Goal: Task Accomplishment & Management: Manage account settings

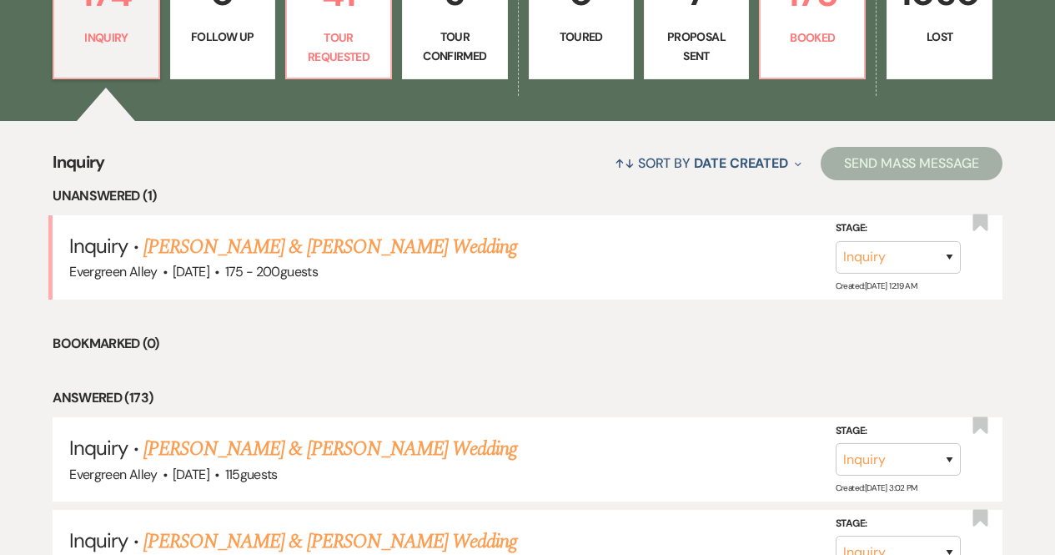
scroll to position [525, 0]
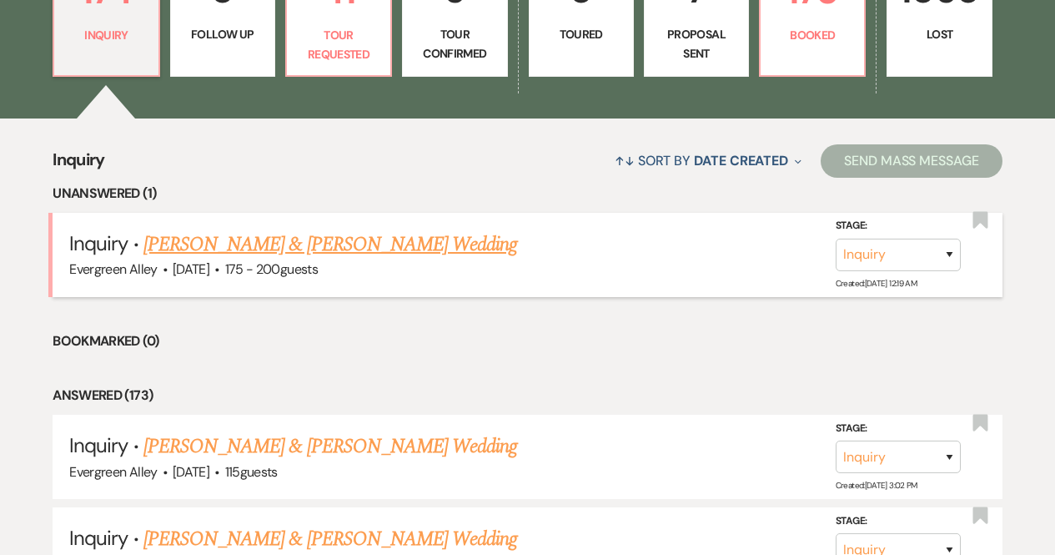
click at [247, 246] on link "[PERSON_NAME] & [PERSON_NAME] Wedding" at bounding box center [330, 244] width 374 height 30
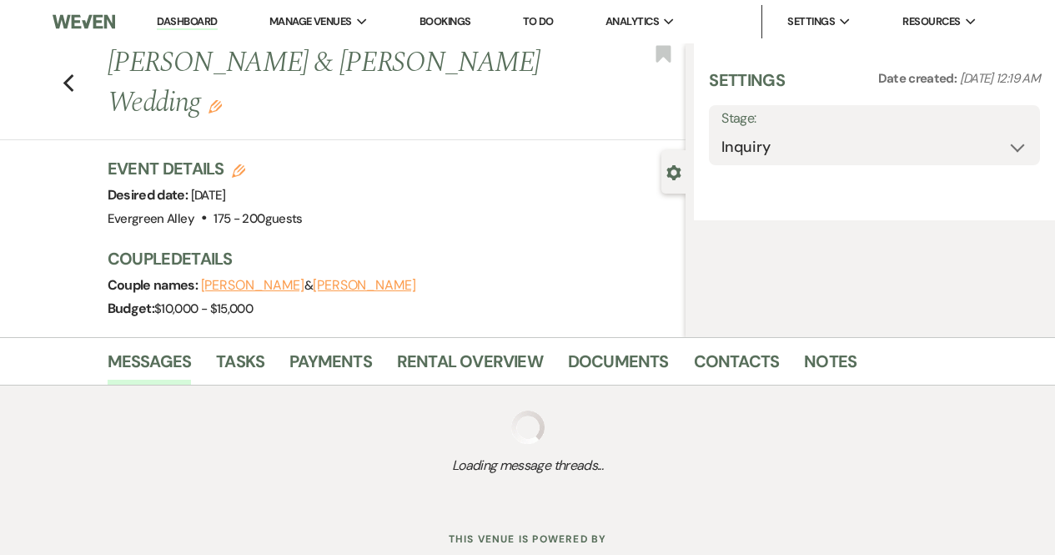
select select "5"
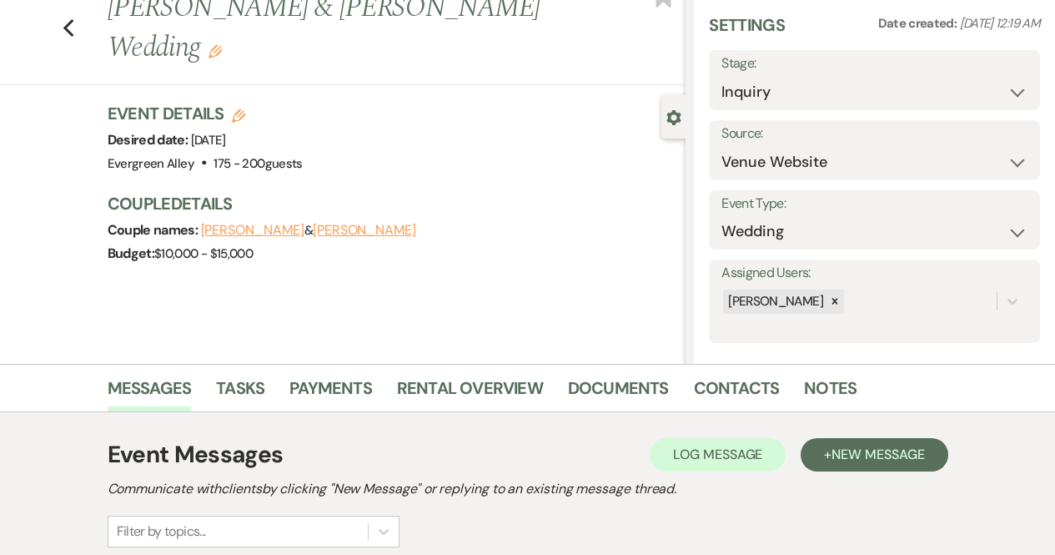
scroll to position [43, 0]
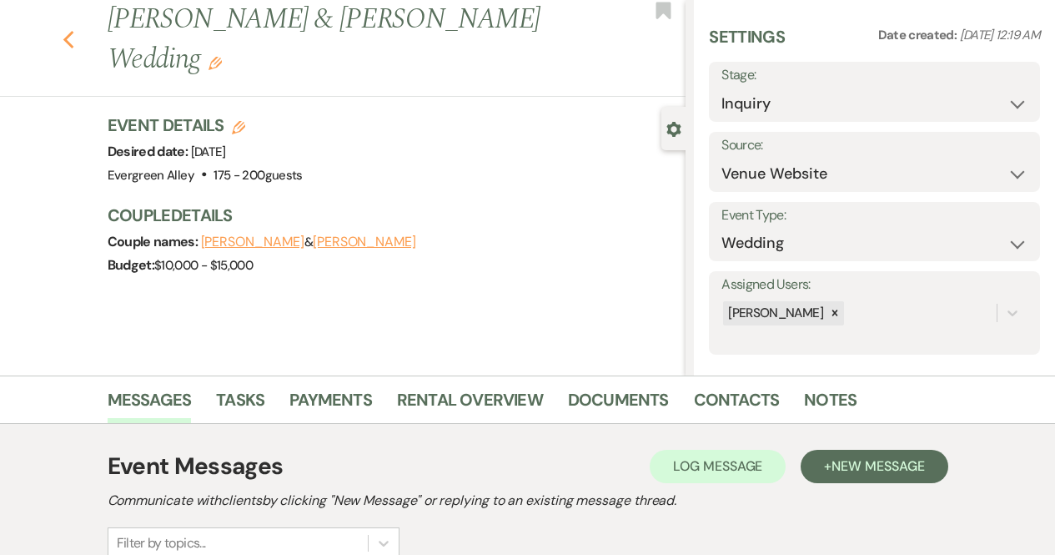
click at [75, 43] on icon "Previous" at bounding box center [69, 40] width 13 height 20
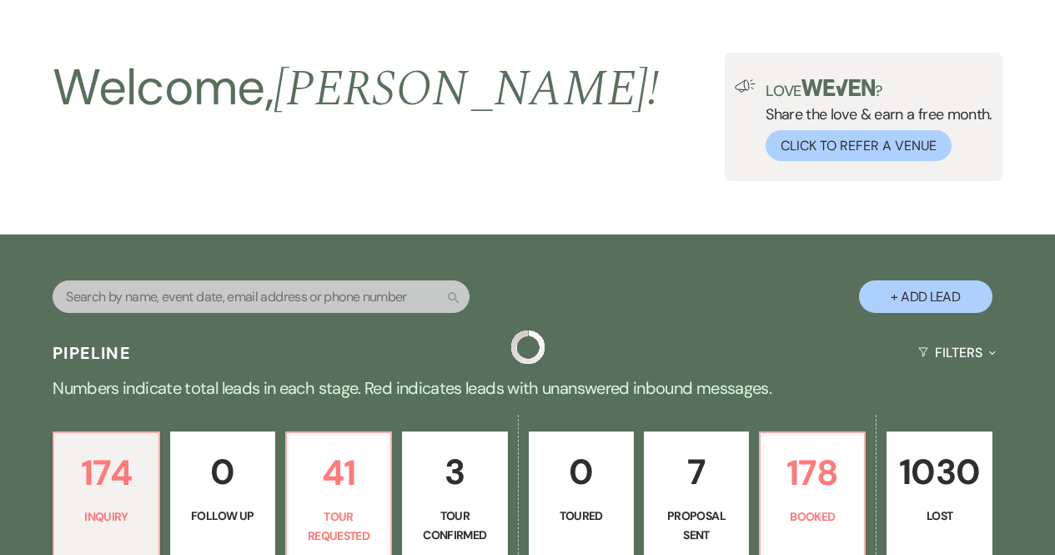
scroll to position [525, 0]
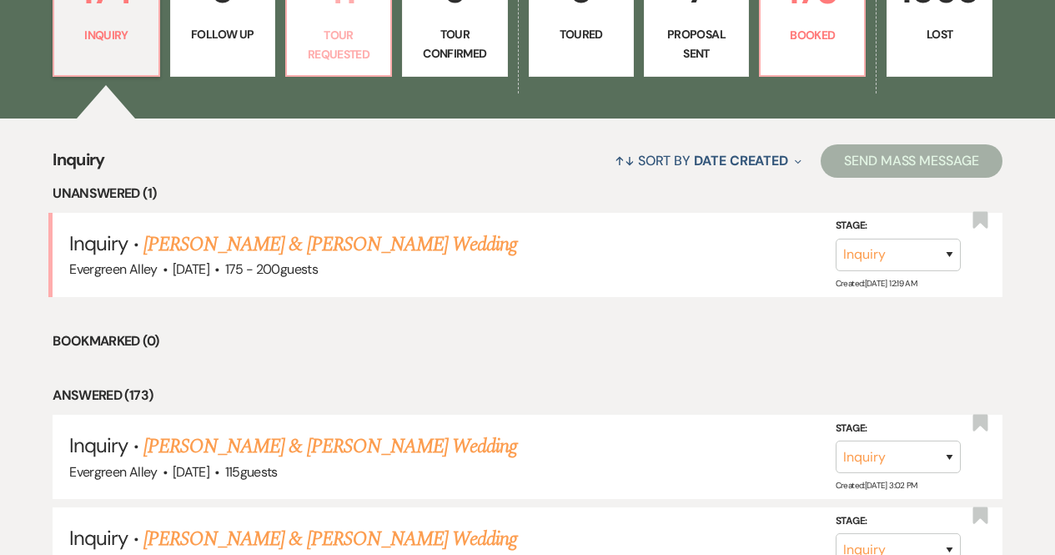
click at [332, 58] on p "Tour Requested" at bounding box center [338, 45] width 83 height 38
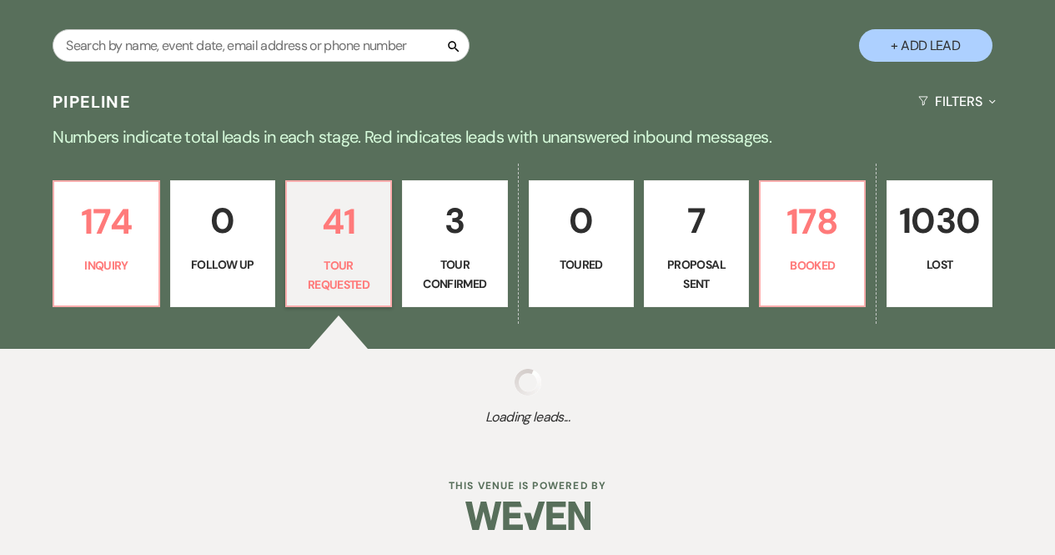
select select "2"
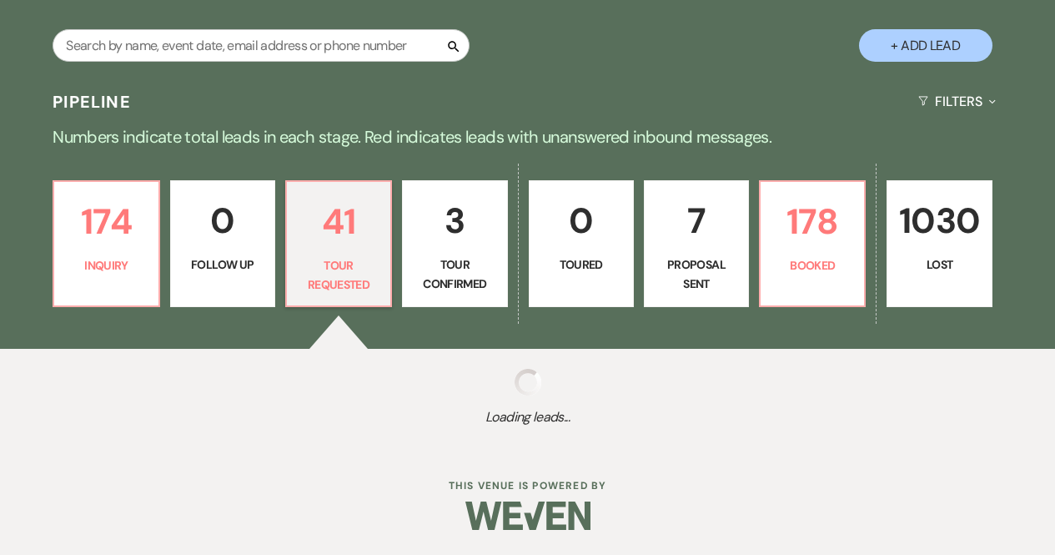
select select "2"
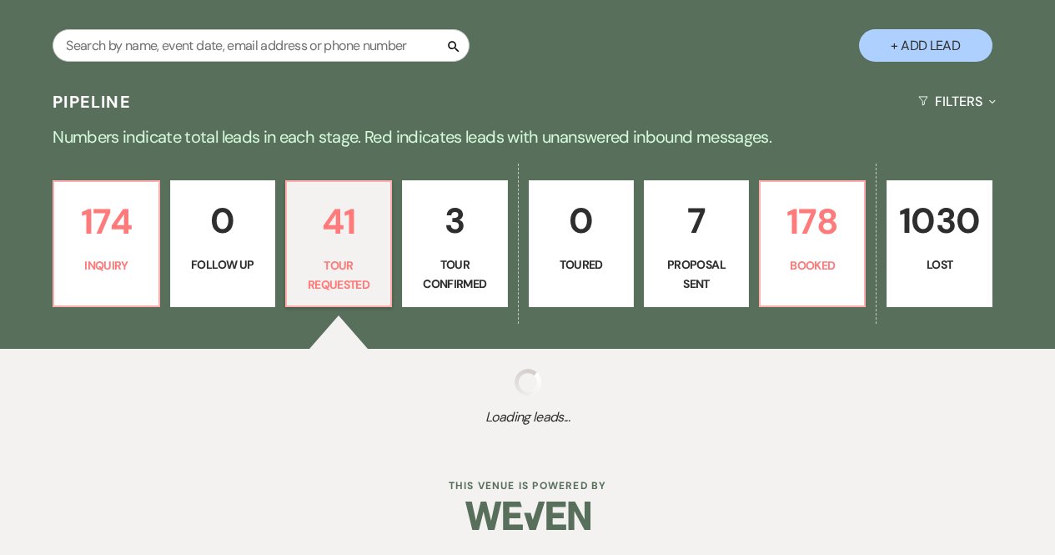
select select "2"
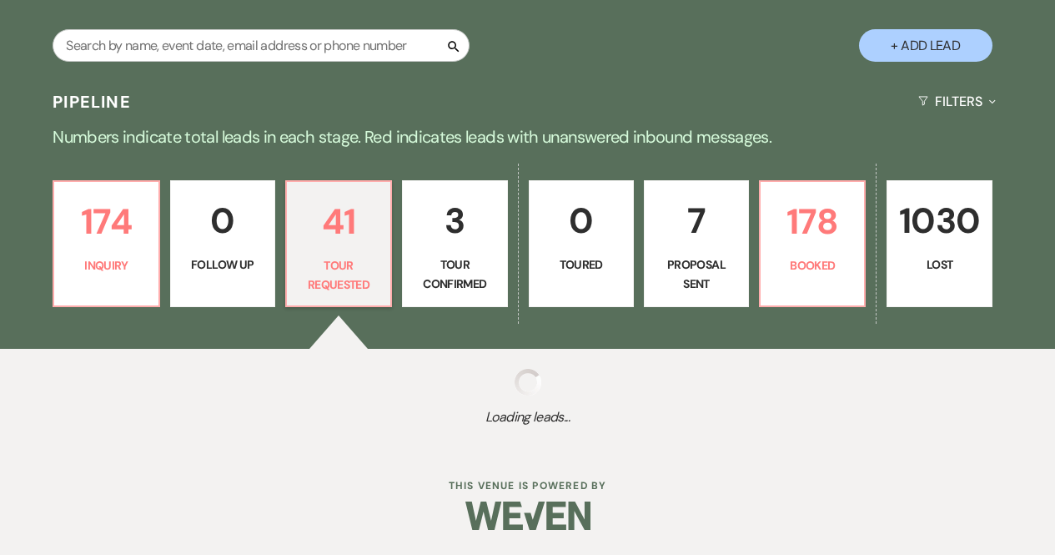
select select "2"
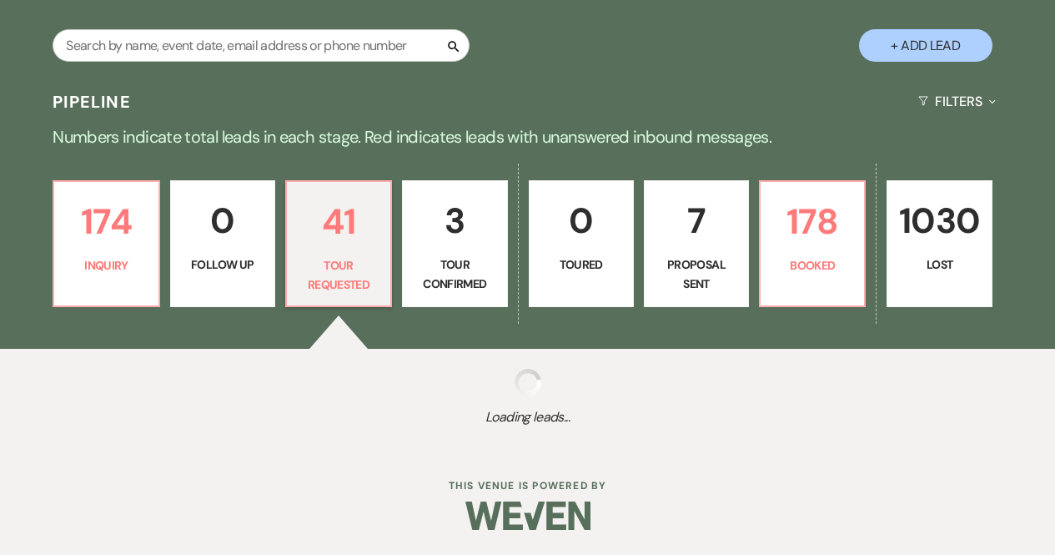
select select "2"
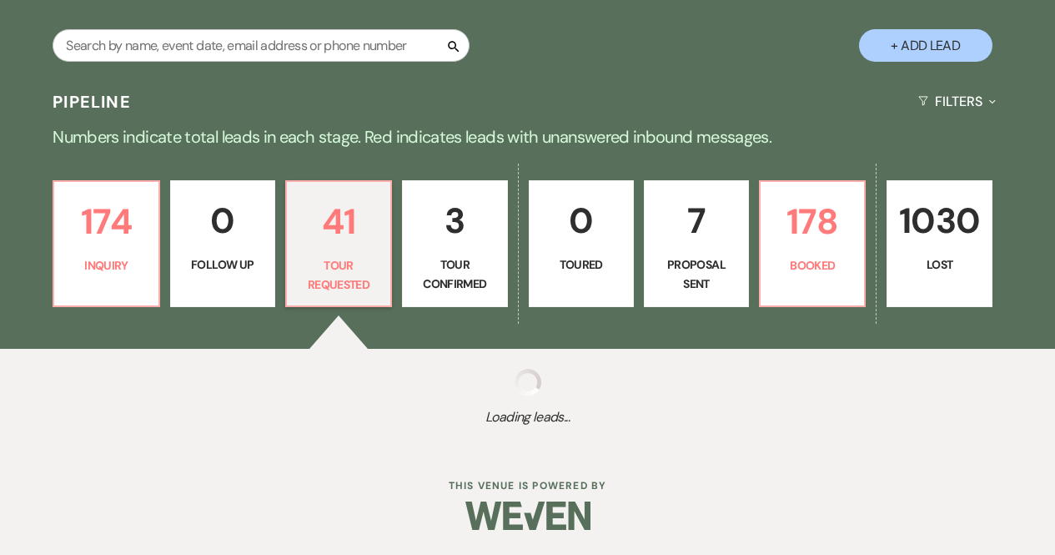
select select "2"
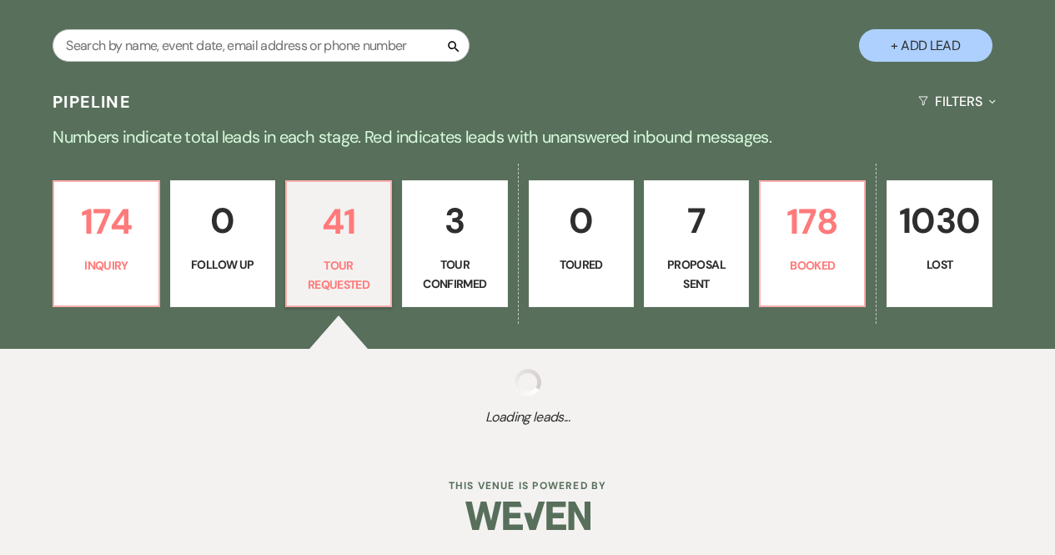
select select "2"
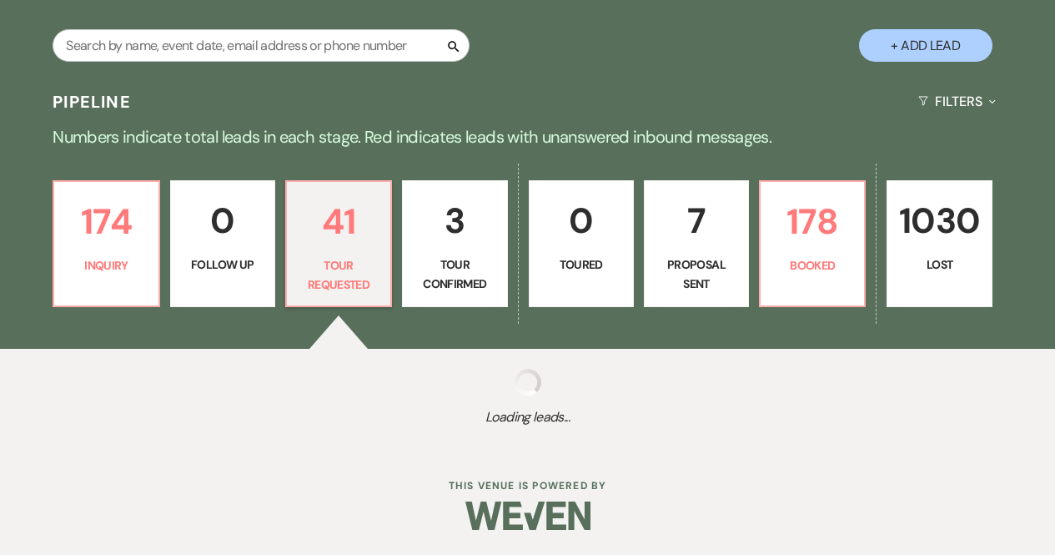
select select "2"
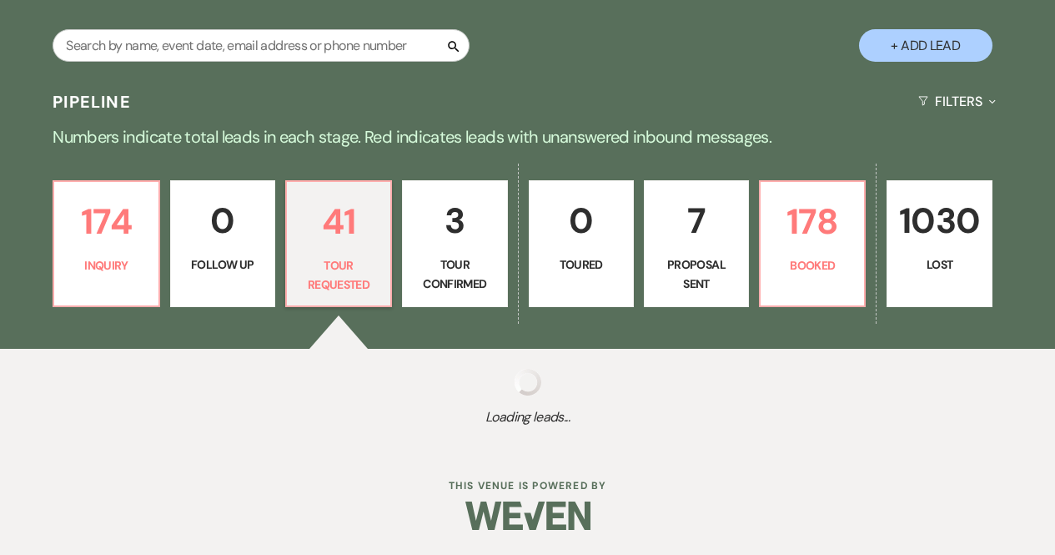
select select "2"
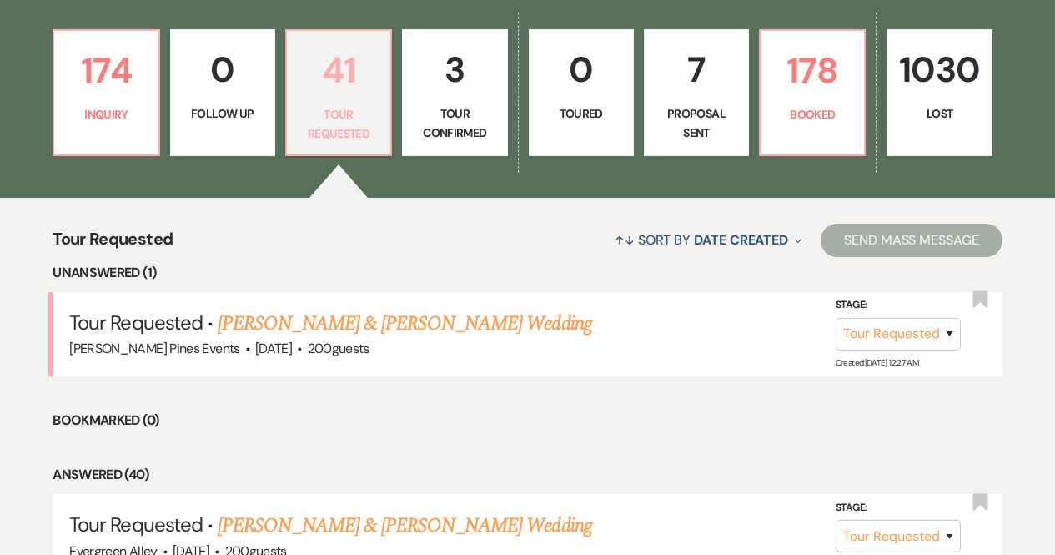
scroll to position [445, 0]
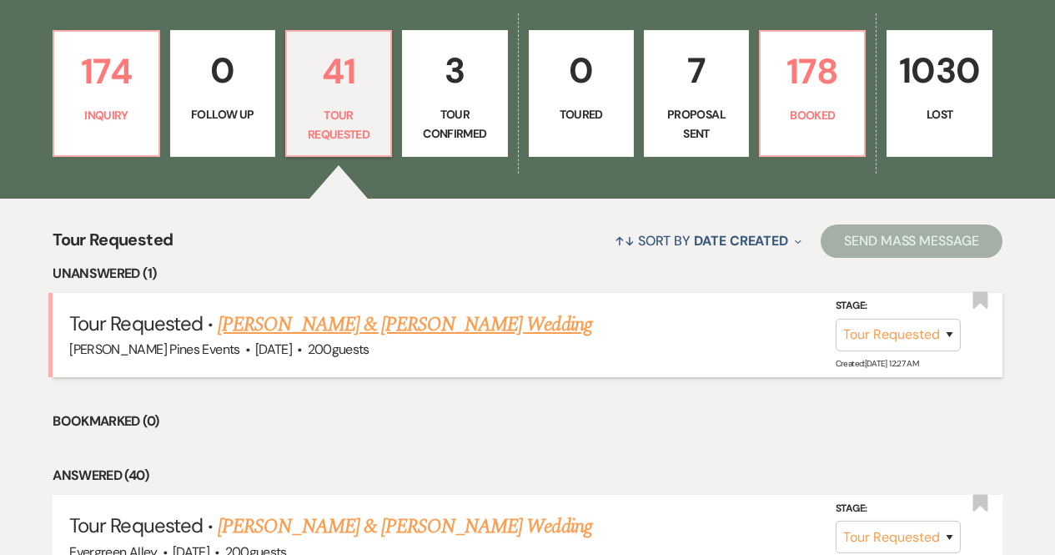
click at [401, 313] on link "[PERSON_NAME] & [PERSON_NAME] Wedding" at bounding box center [405, 324] width 374 height 30
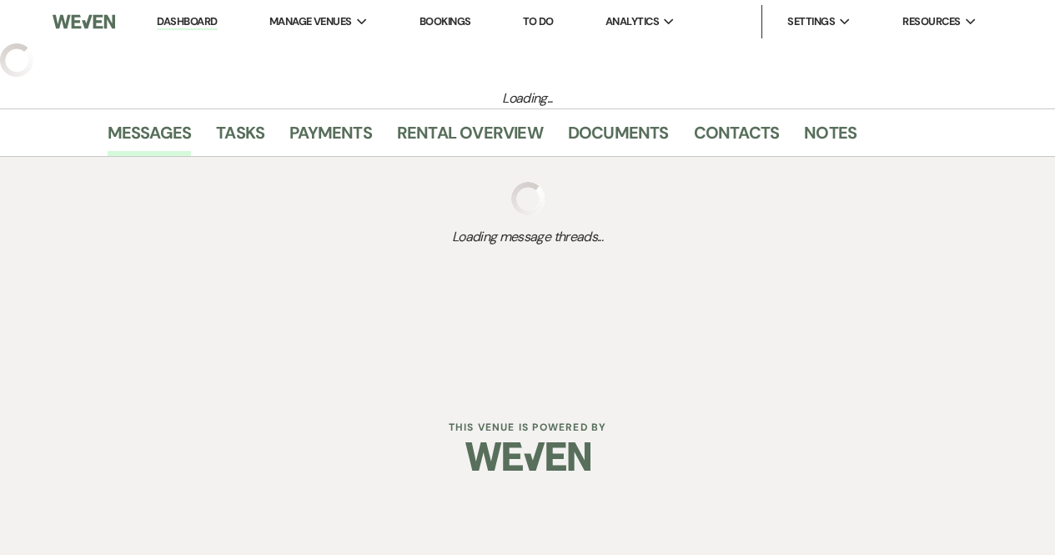
select select "2"
select select "5"
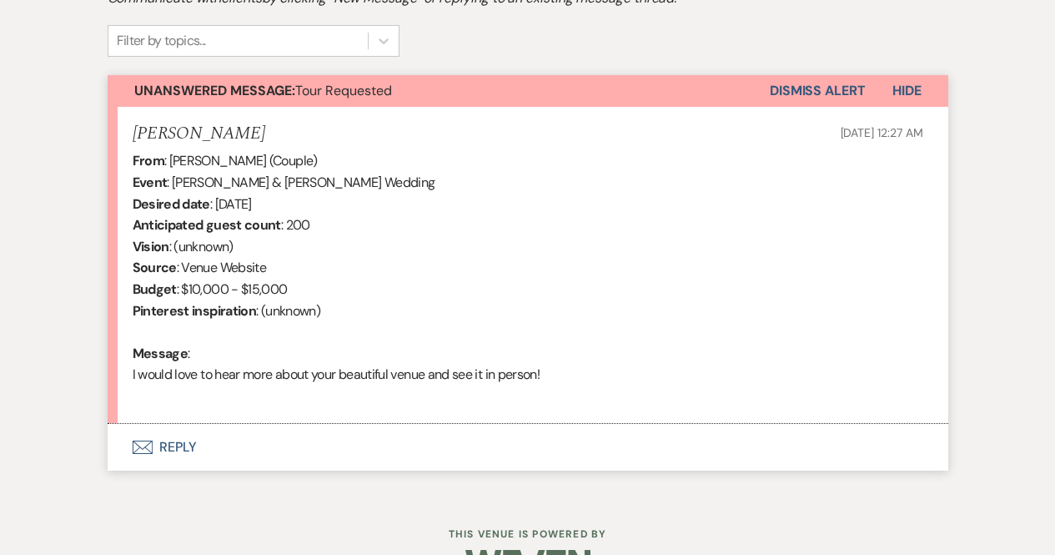
scroll to position [594, 0]
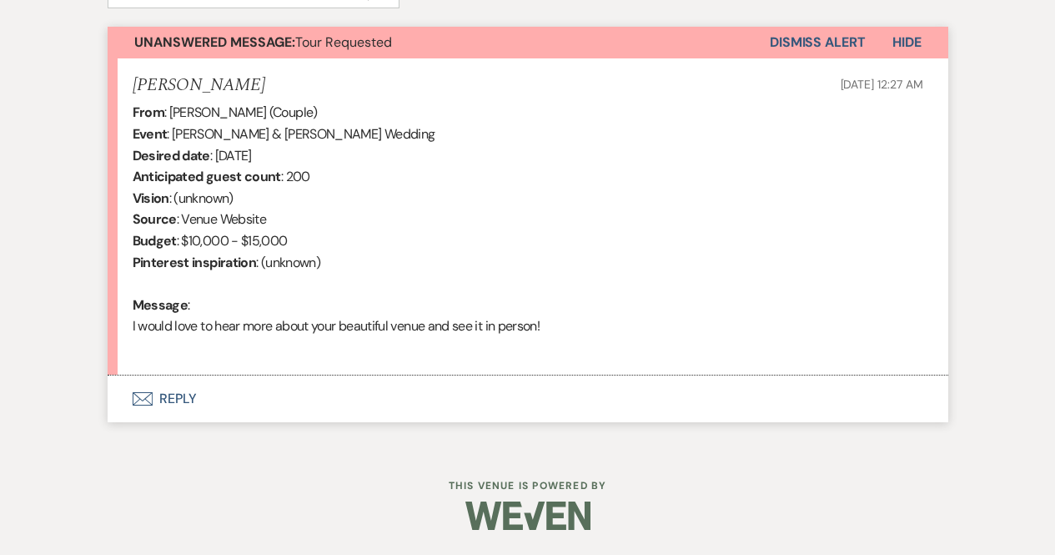
click at [170, 393] on button "Envelope Reply" at bounding box center [528, 398] width 841 height 47
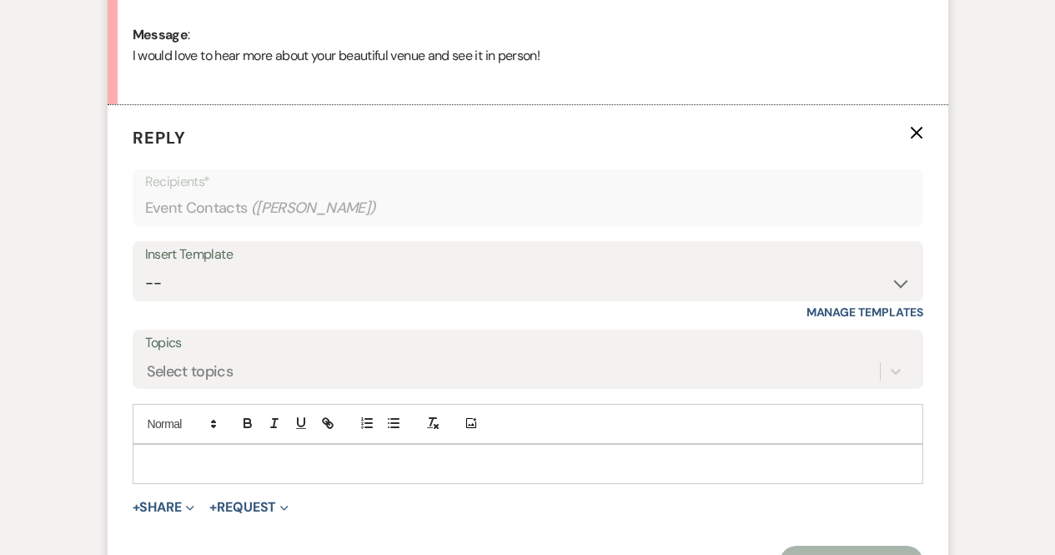
scroll to position [865, 0]
click at [251, 289] on select "-- Weven Planning Portal Introduction (Booked Events) Contract (Pre-Booked Lead…" at bounding box center [528, 282] width 766 height 33
select select "1081"
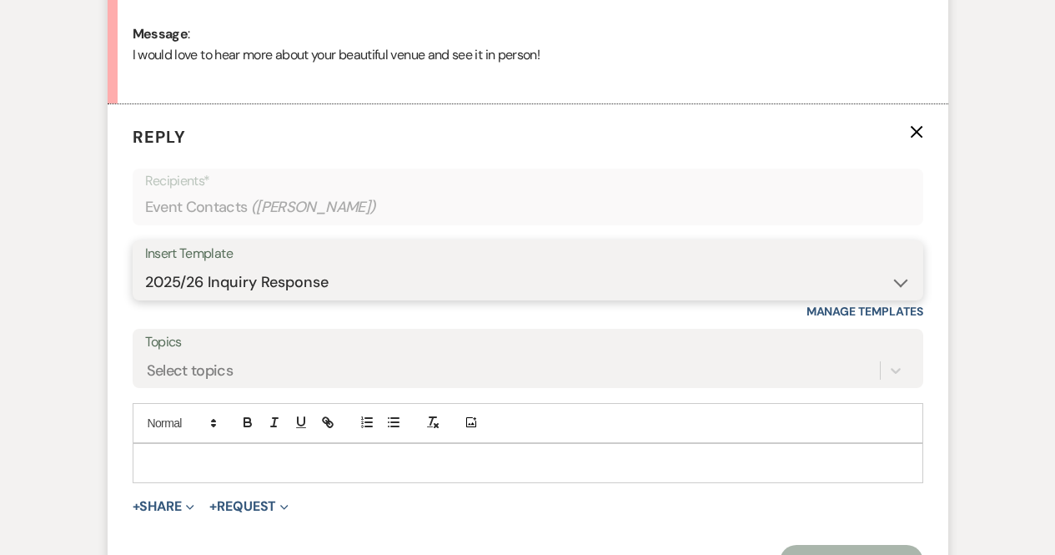
click at [145, 266] on select "-- Weven Planning Portal Introduction (Booked Events) Contract (Pre-Booked Lead…" at bounding box center [528, 282] width 766 height 33
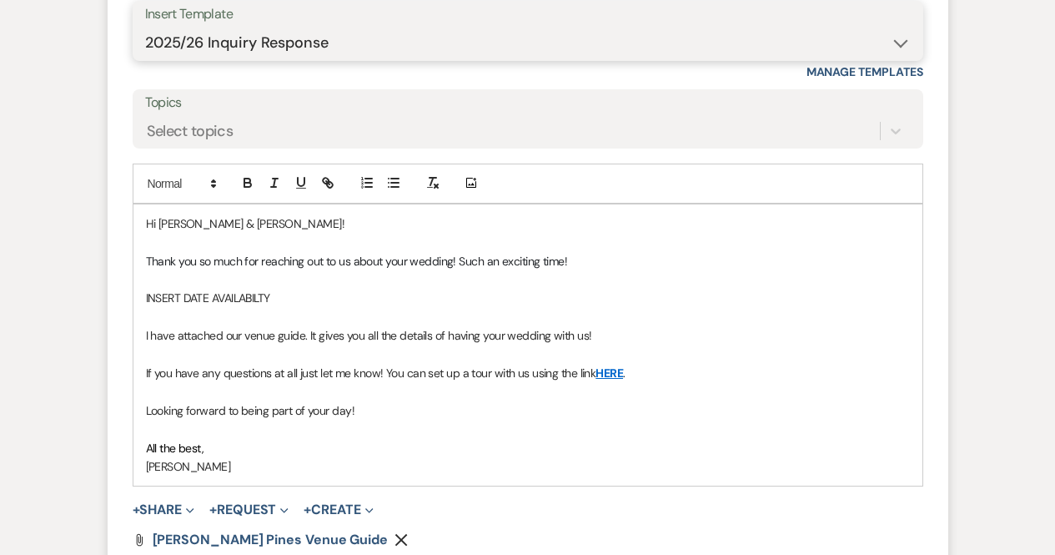
scroll to position [1105, 0]
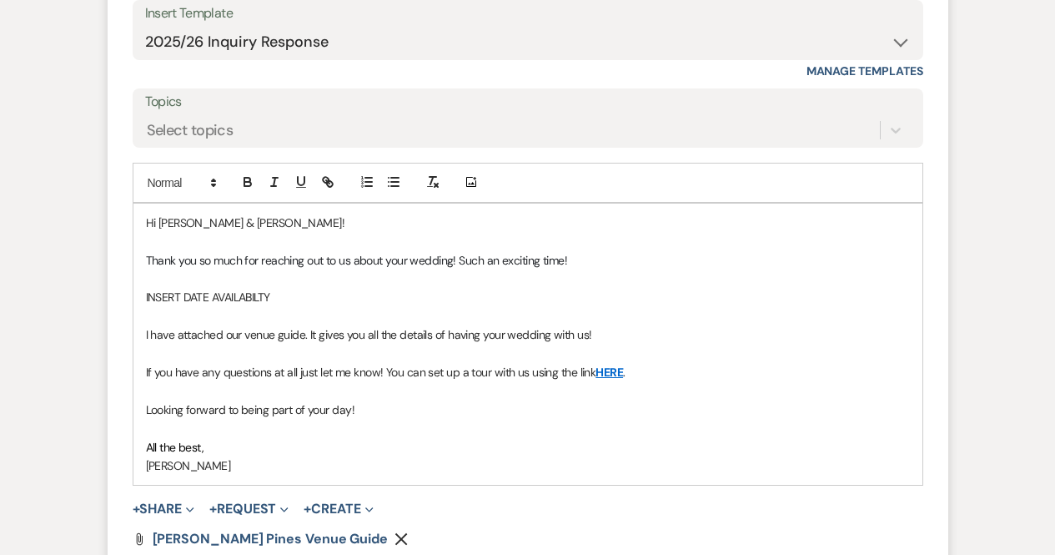
click at [641, 253] on p "Thank you so much for reaching out to us about your wedding! Such an exciting t…" at bounding box center [528, 260] width 764 height 18
drag, startPoint x: 290, startPoint y: 291, endPoint x: 137, endPoint y: 302, distance: 153.8
click at [137, 302] on div "Hi [PERSON_NAME] & [PERSON_NAME]! Thank you so much for reaching out to us abou…" at bounding box center [527, 344] width 789 height 281
click at [777, 264] on p "Thank you so much for reaching out to us about your wedding! Such an exciting t…" at bounding box center [528, 260] width 764 height 18
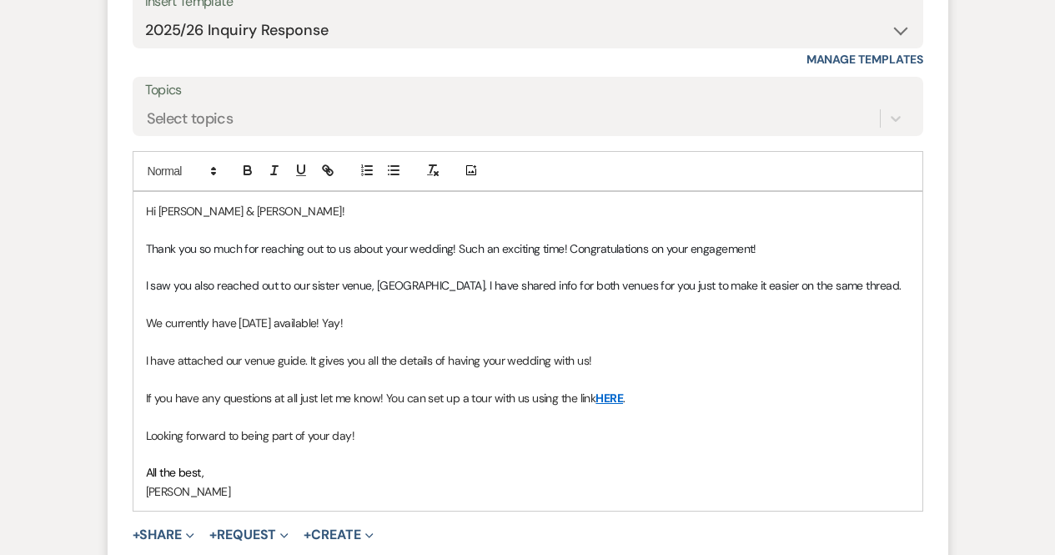
scroll to position [1128, 0]
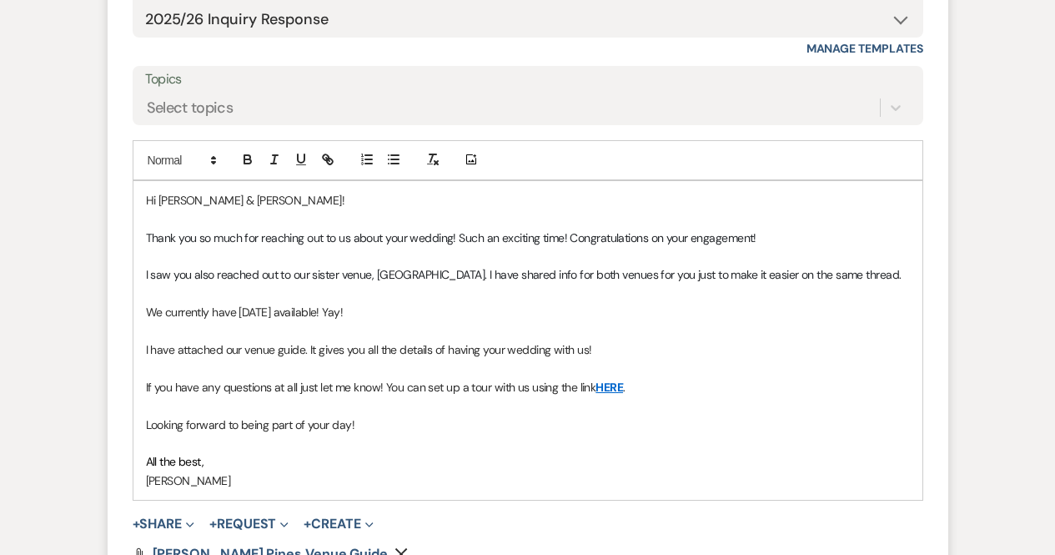
click at [302, 312] on p "We currently have [DATE] available! Yay!" at bounding box center [528, 312] width 764 height 18
click at [608, 349] on p "I have attached our venue guide. It gives you all the details of having your we…" at bounding box center [528, 349] width 764 height 18
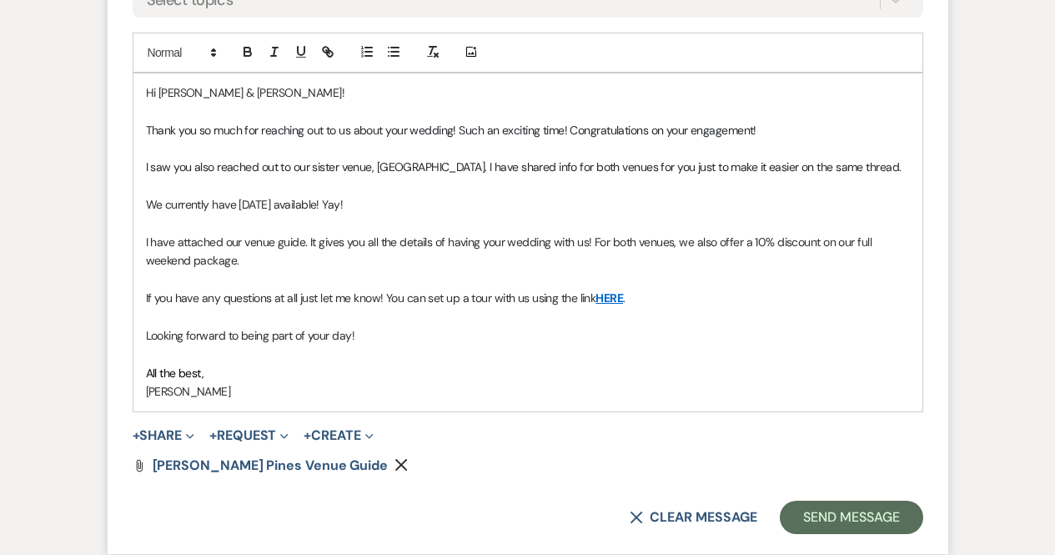
scroll to position [1234, 0]
click at [178, 432] on button "+ Share Expand" at bounding box center [164, 436] width 63 height 13
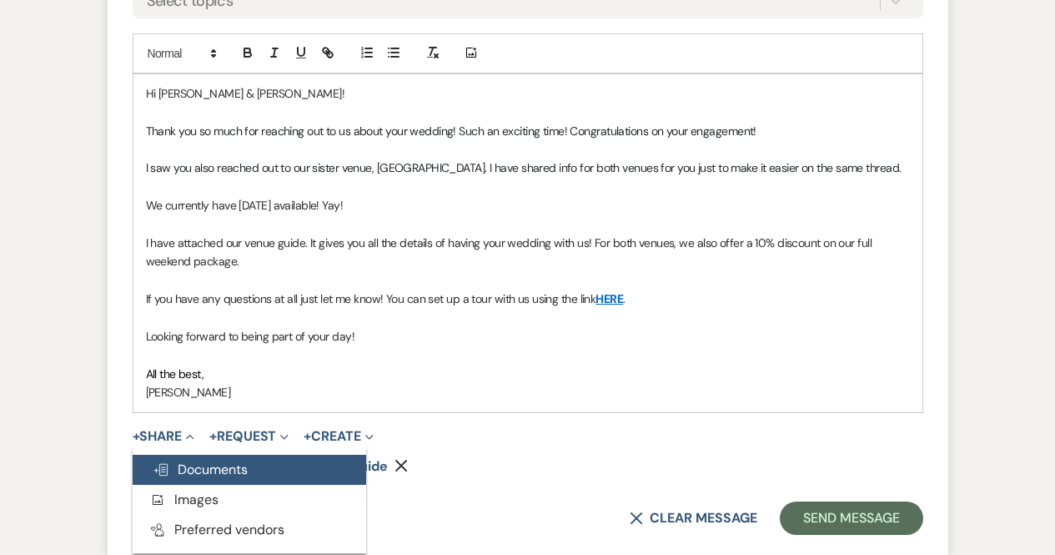
click at [228, 463] on span "Doc Upload Documents" at bounding box center [200, 469] width 95 height 18
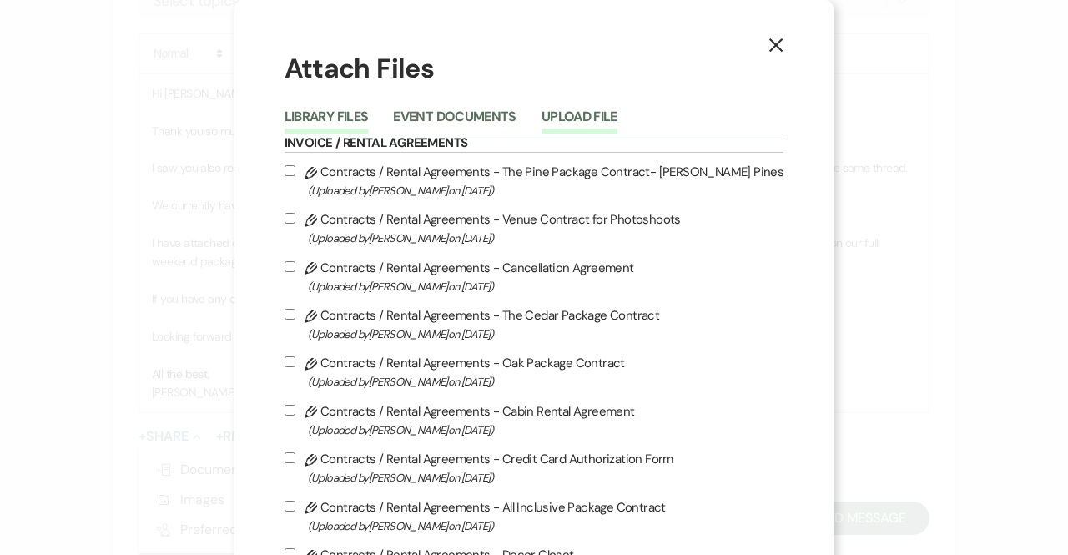
click at [579, 112] on button "Upload File" at bounding box center [579, 121] width 76 height 23
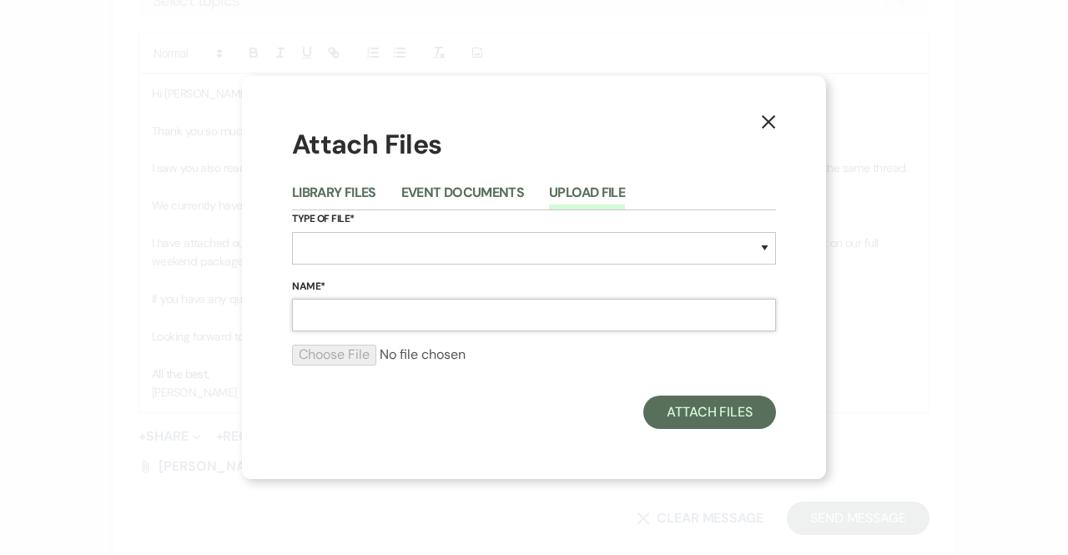
click at [516, 307] on input "Name*" at bounding box center [534, 315] width 484 height 33
type input "Evergreen Alley Venue Guide"
click at [359, 248] on select "Special Event Insurance Vendor Certificate of Insurance Contracts / Rental Agre…" at bounding box center [534, 248] width 484 height 33
click at [292, 232] on select "Special Event Insurance Vendor Certificate of Insurance Contracts / Rental Agre…" at bounding box center [534, 248] width 484 height 33
click at [369, 256] on select "Special Event Insurance Vendor Certificate of Insurance Contracts / Rental Agre…" at bounding box center [534, 248] width 484 height 33
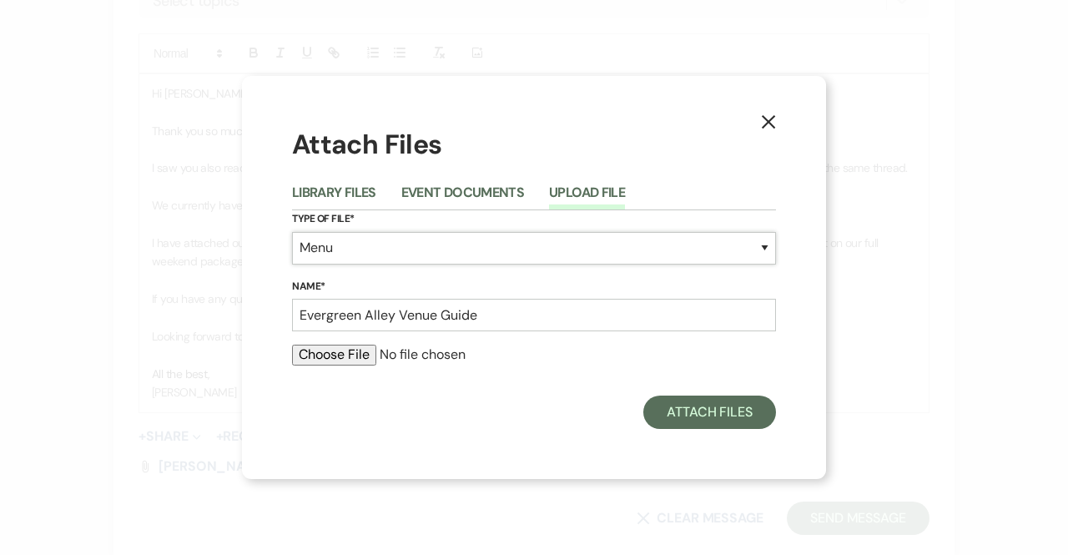
click at [457, 249] on select "Special Event Insurance Vendor Certificate of Insurance Contracts / Rental Agre…" at bounding box center [534, 248] width 484 height 33
select select "0"
click at [292, 232] on select "Special Event Insurance Vendor Certificate of Insurance Contracts / Rental Agre…" at bounding box center [534, 248] width 484 height 33
click at [343, 347] on input "file" at bounding box center [534, 354] width 484 height 20
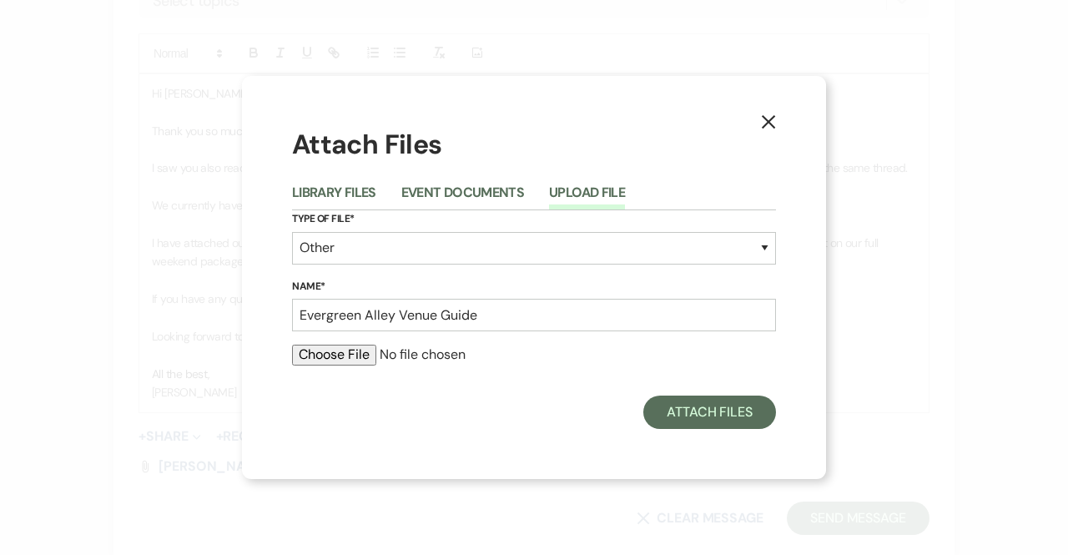
type input "C:\fakepath\Evergreen Alley Venue Guide (3).pdf"
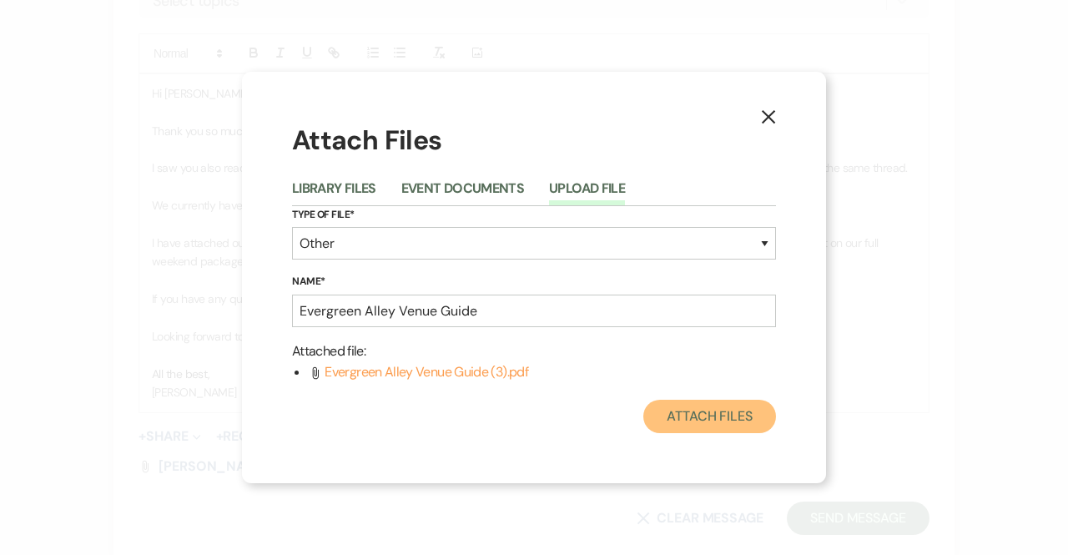
click at [711, 413] on button "Attach Files" at bounding box center [709, 415] width 133 height 33
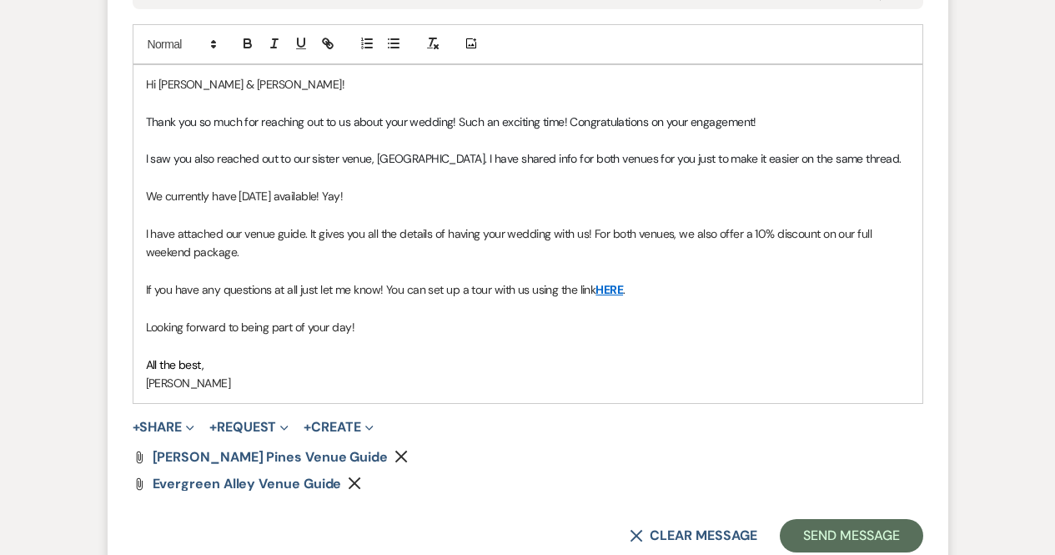
scroll to position [1286, 0]
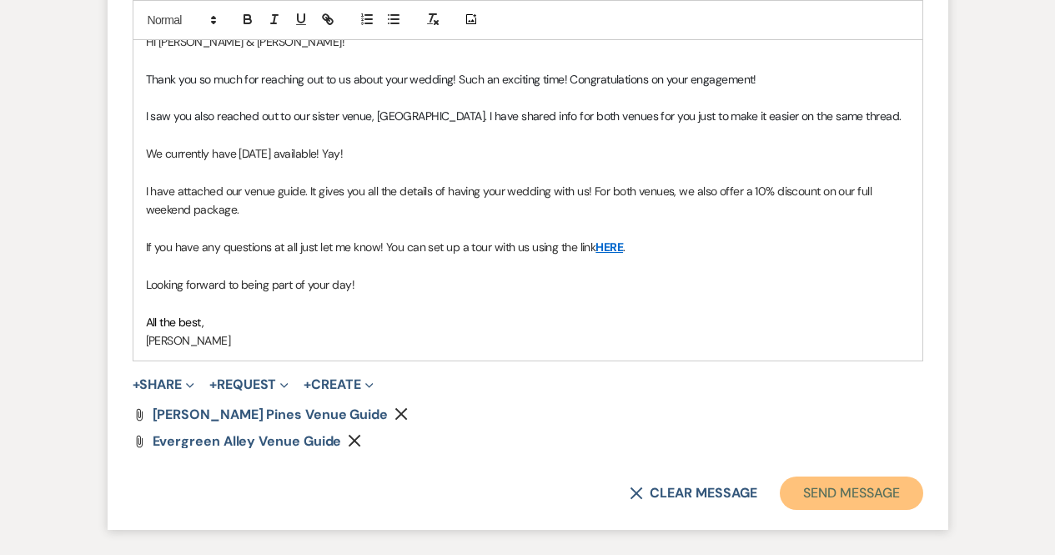
click at [872, 487] on button "Send Message" at bounding box center [851, 492] width 143 height 33
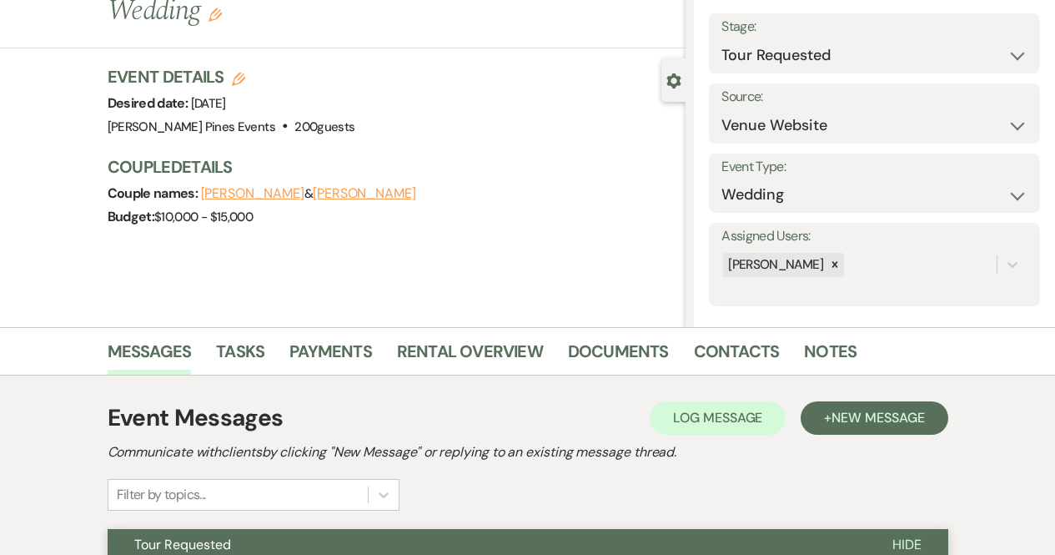
scroll to position [0, 0]
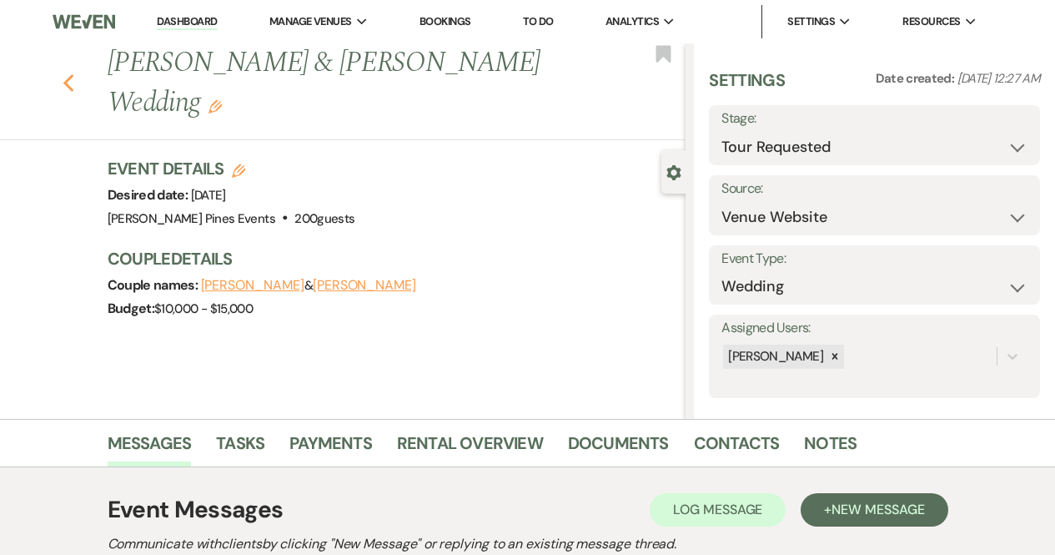
click at [70, 85] on icon "Previous" at bounding box center [69, 83] width 13 height 20
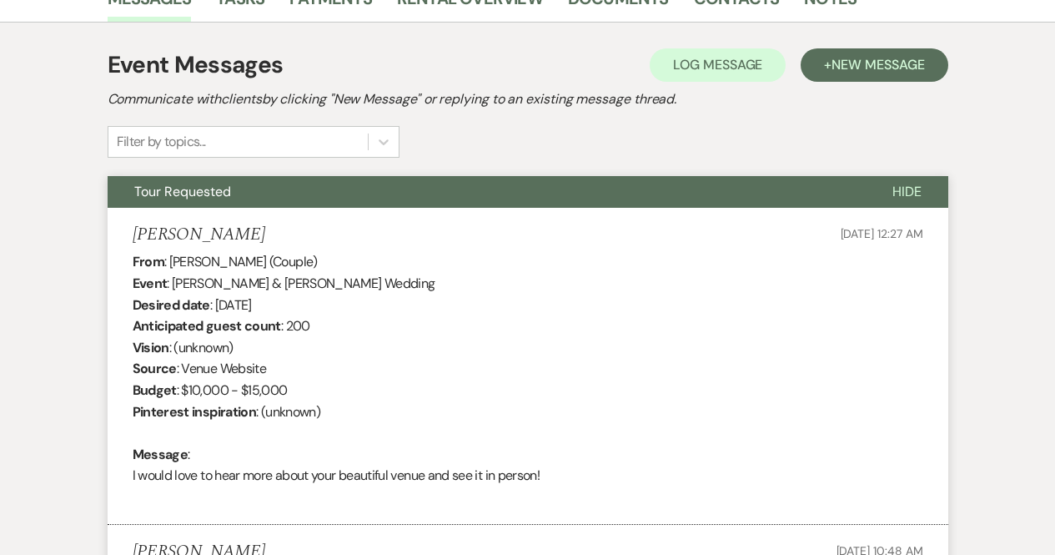
select select "2"
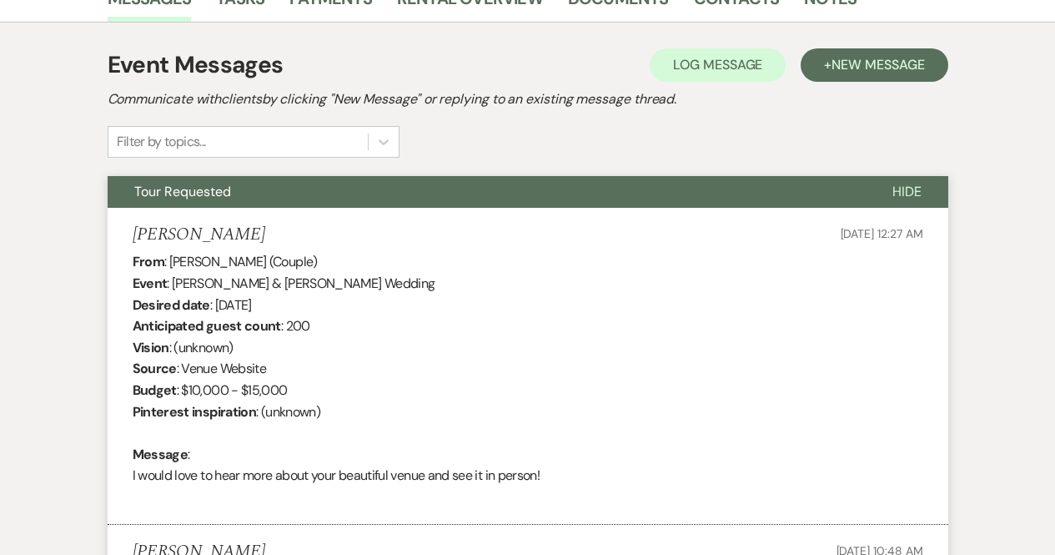
select select "2"
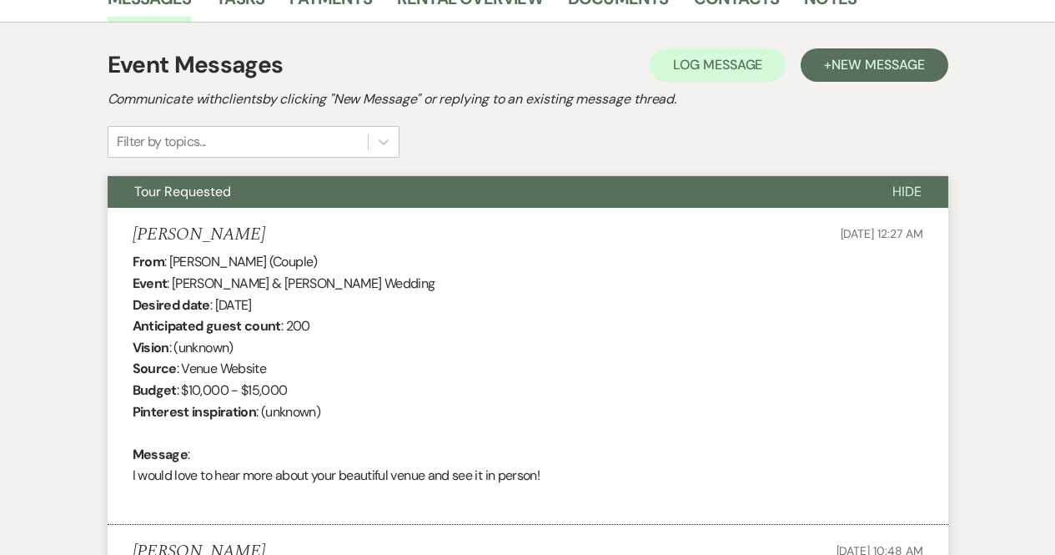
select select "2"
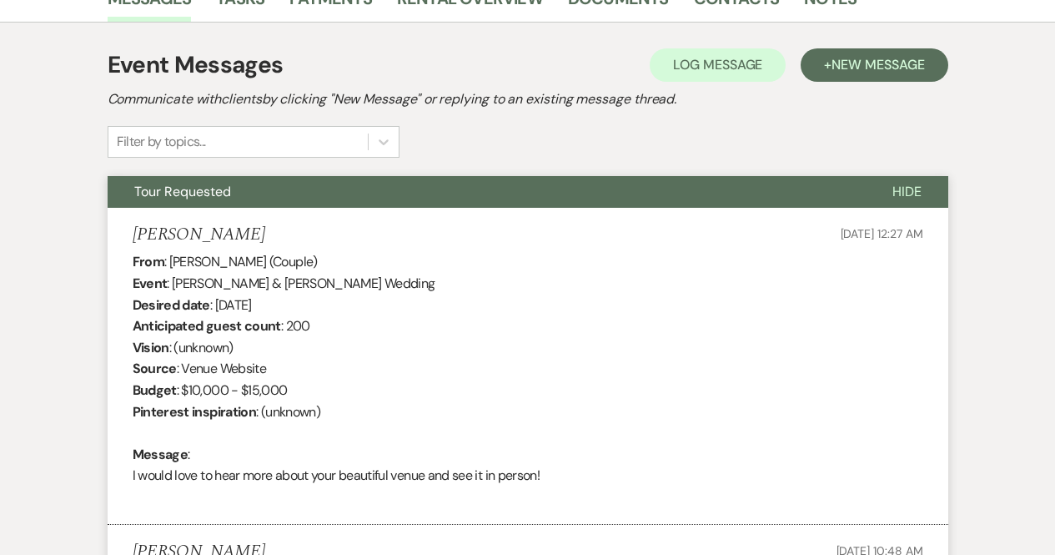
select select "2"
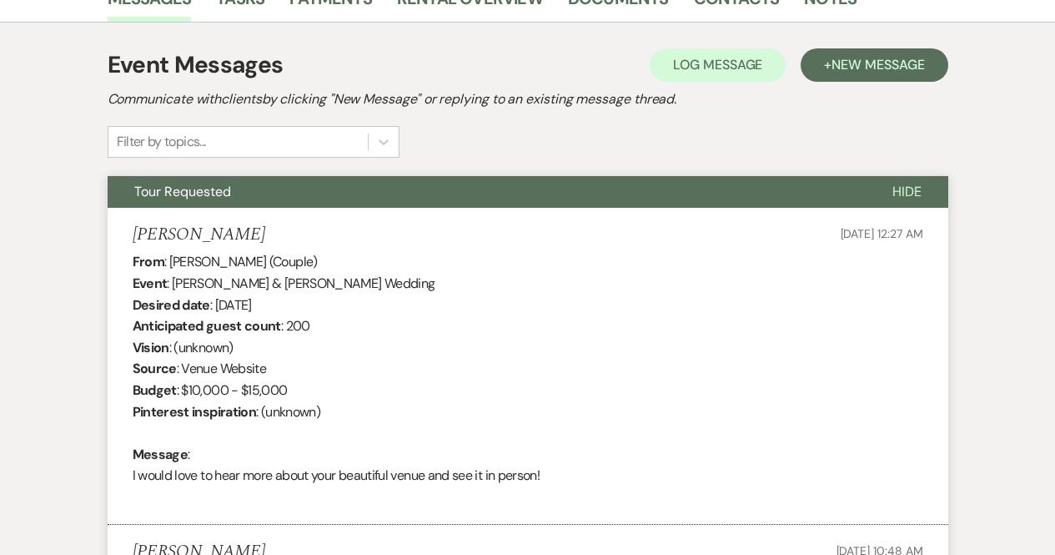
select select "2"
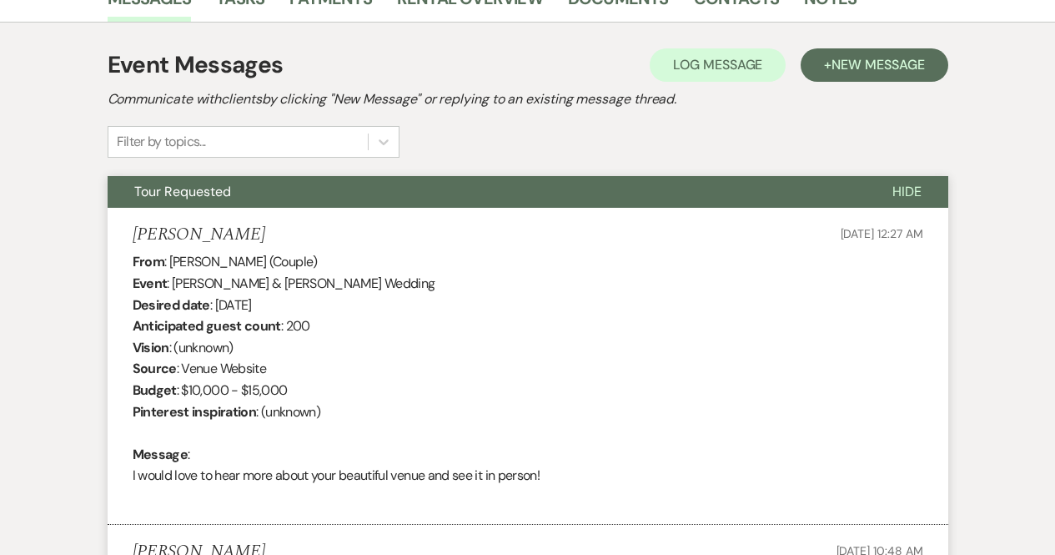
select select "2"
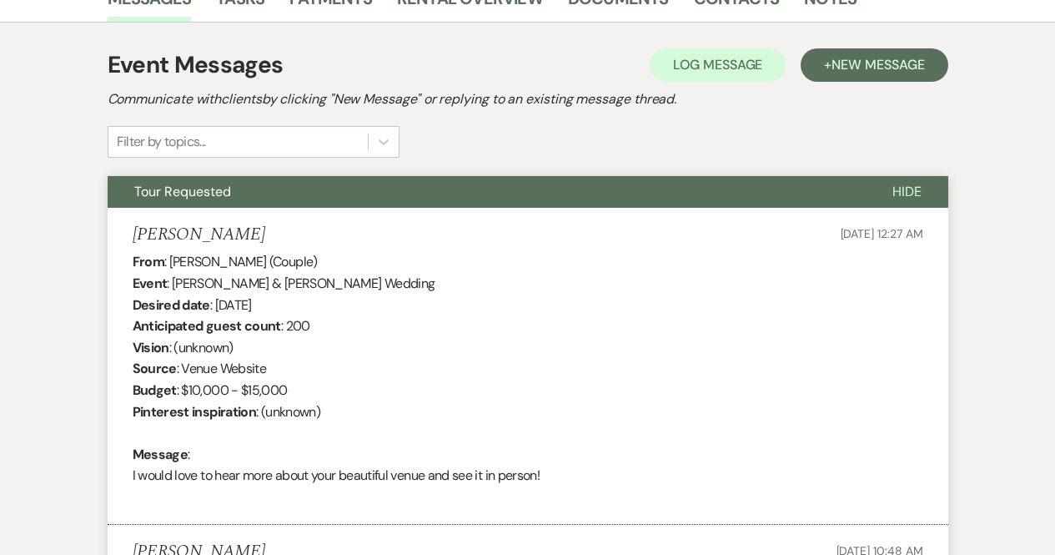
select select "2"
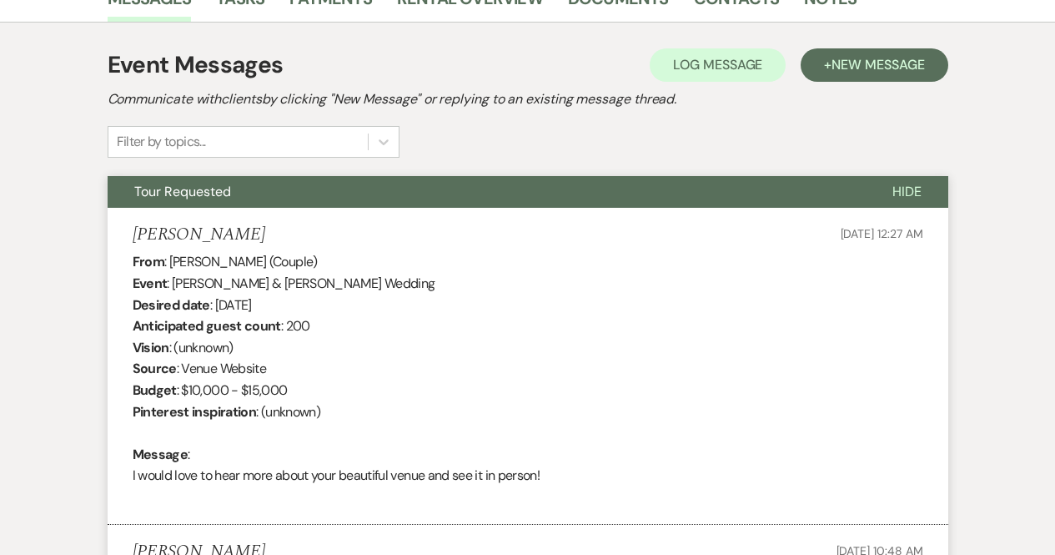
select select "2"
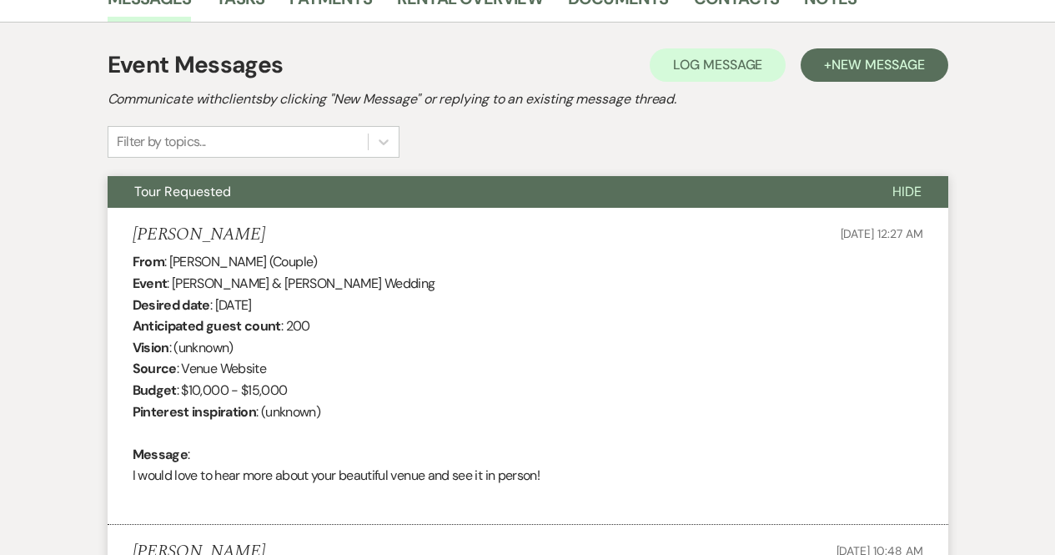
select select "2"
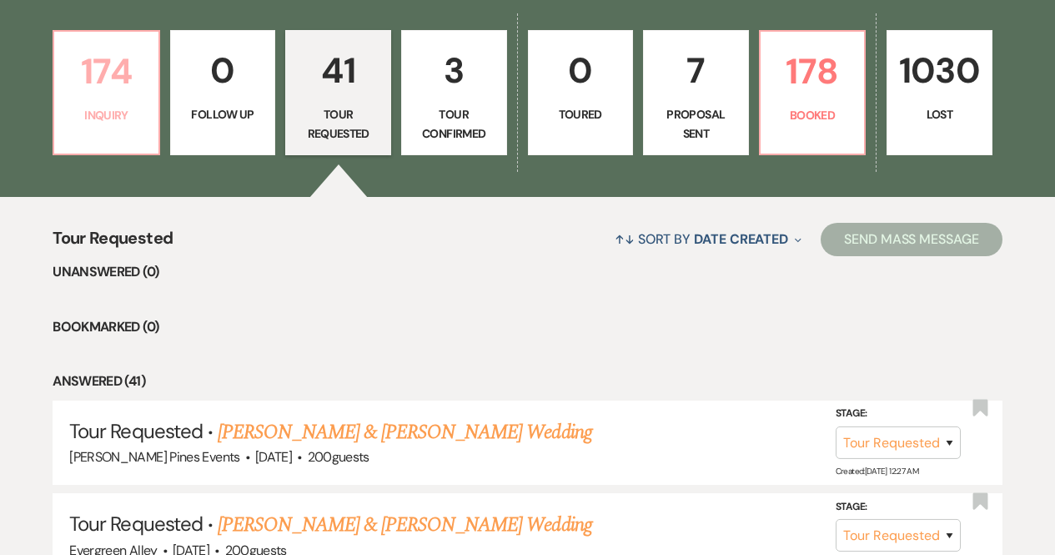
click at [68, 102] on link "174 Inquiry" at bounding box center [107, 92] width 108 height 125
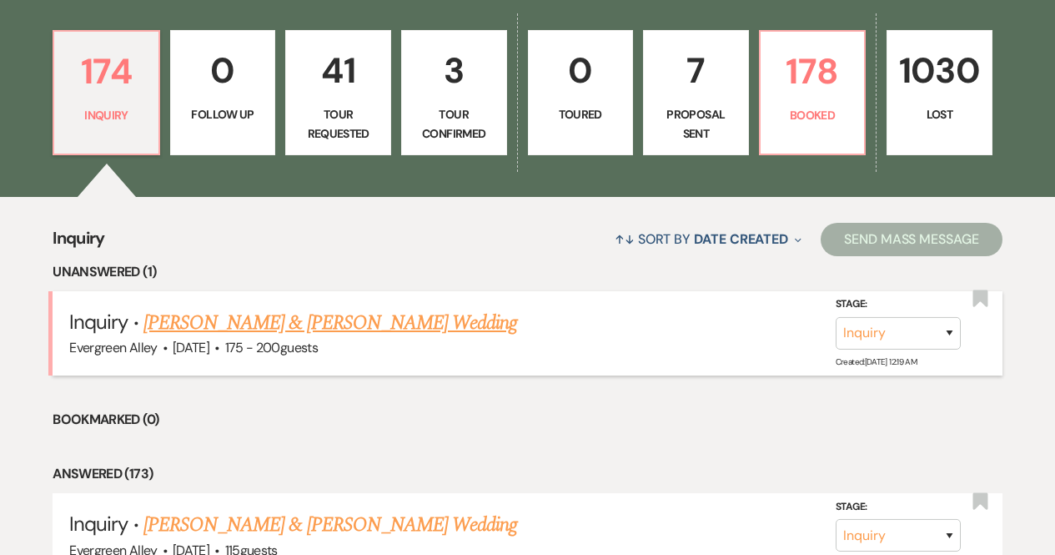
click at [418, 320] on link "[PERSON_NAME] & [PERSON_NAME] Wedding" at bounding box center [330, 323] width 374 height 30
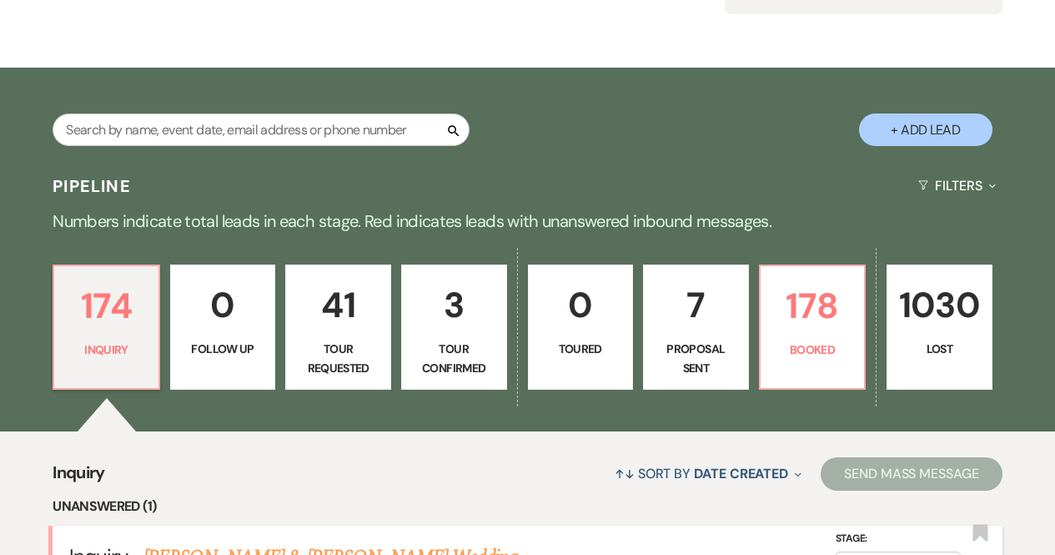
select select "5"
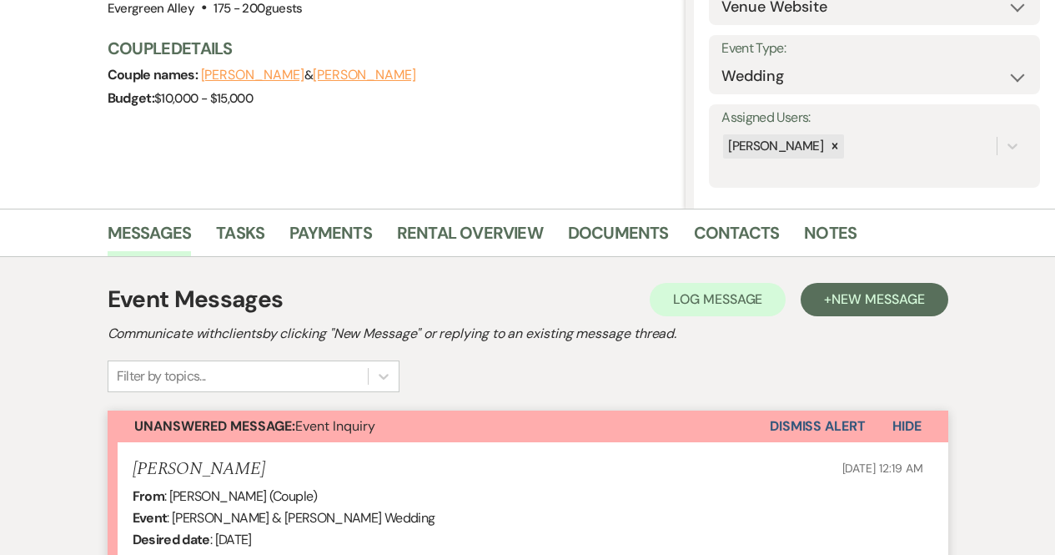
click at [834, 423] on button "Dismiss Alert" at bounding box center [818, 426] width 96 height 32
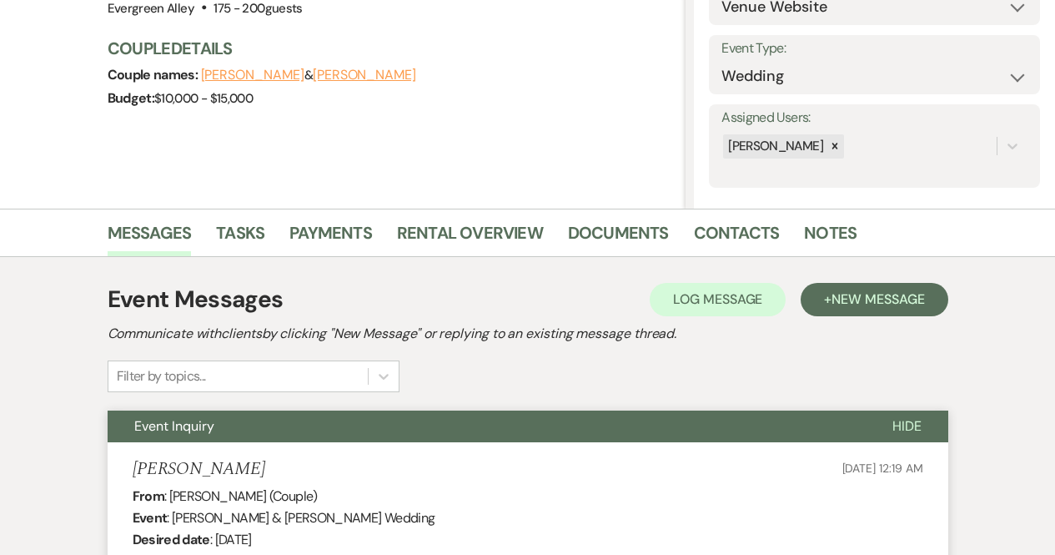
scroll to position [0, 0]
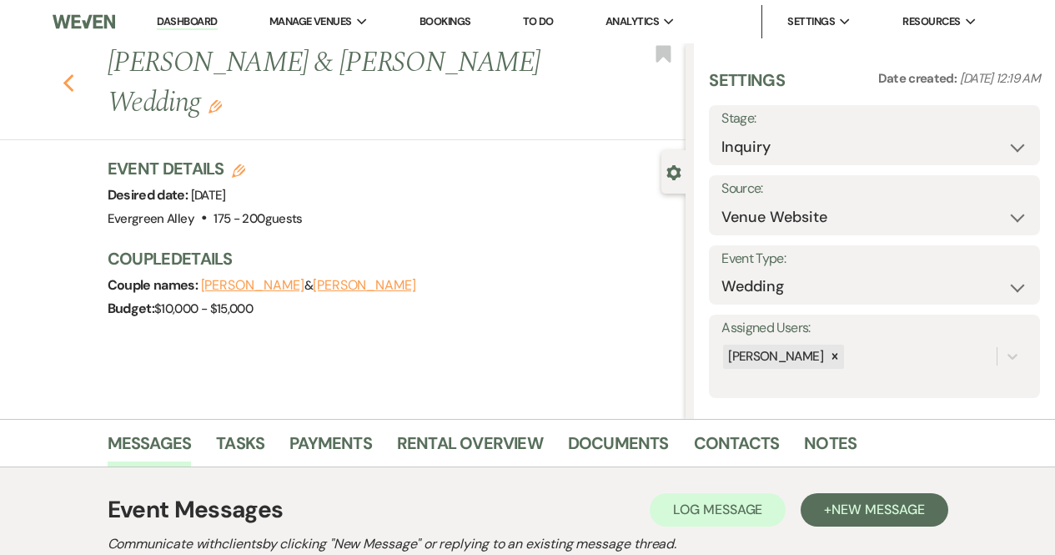
click at [75, 83] on icon "Previous" at bounding box center [69, 83] width 13 height 20
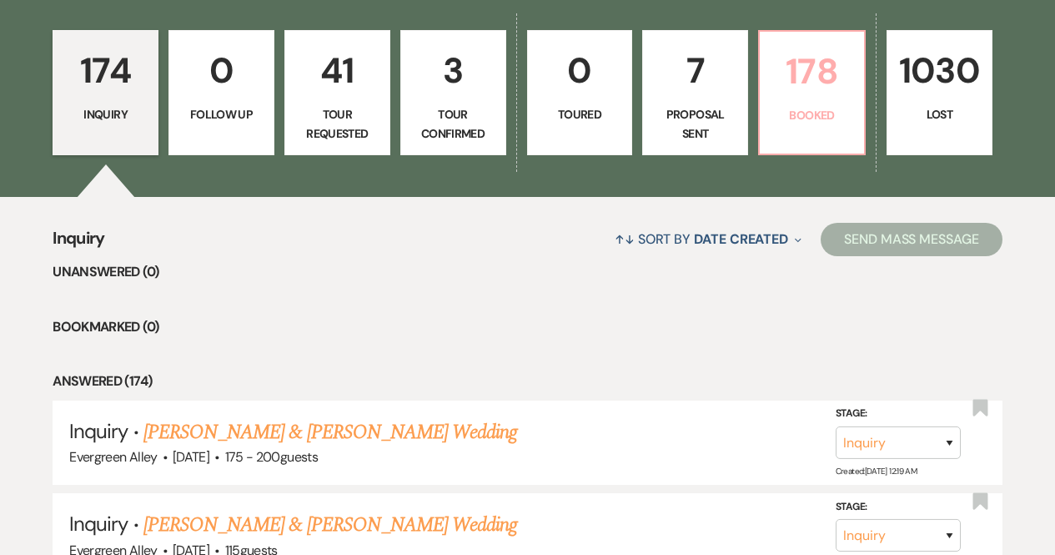
click at [805, 112] on p "Booked" at bounding box center [812, 115] width 84 height 18
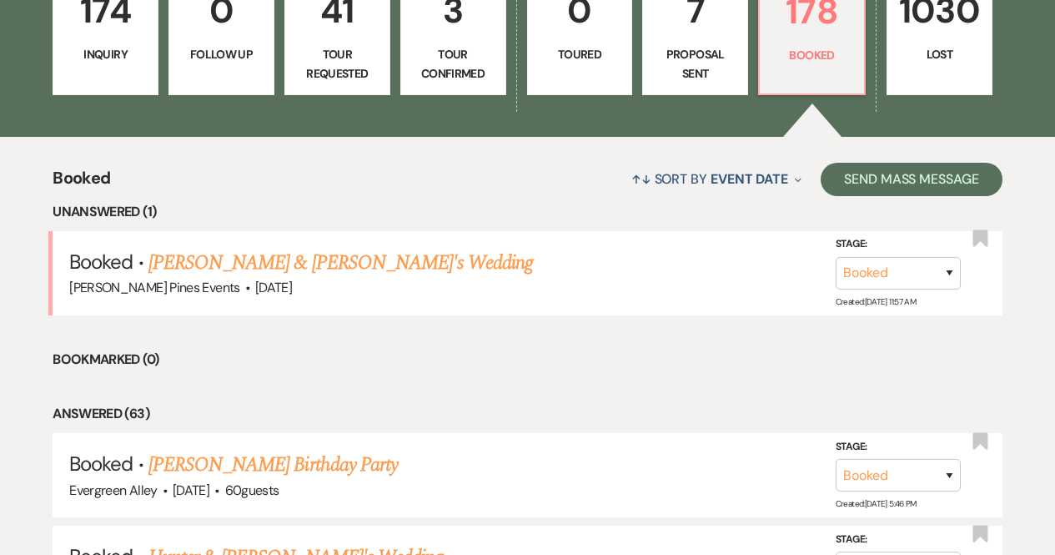
scroll to position [510, 0]
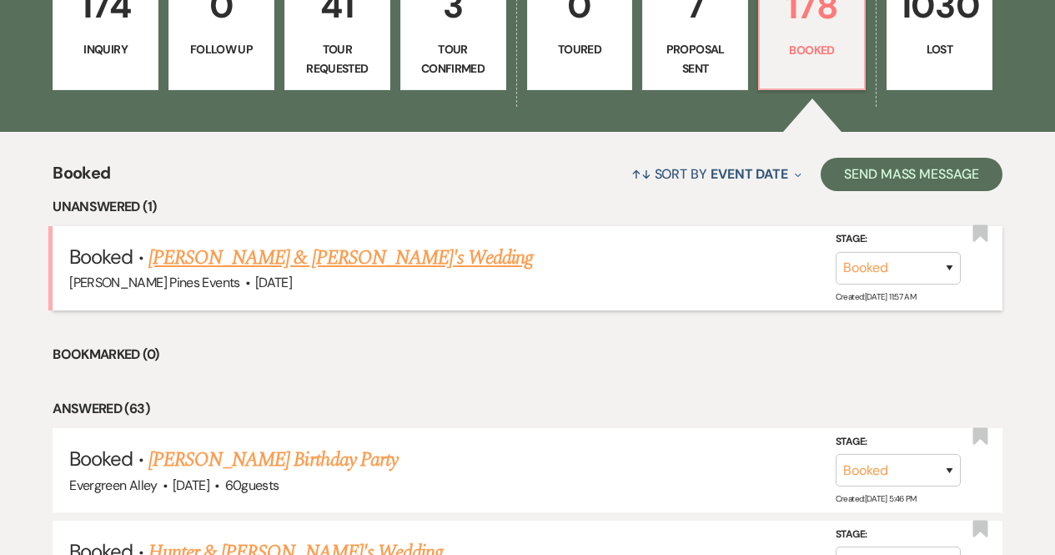
click at [303, 258] on link "[PERSON_NAME] & [PERSON_NAME]'s Wedding" at bounding box center [340, 258] width 385 height 30
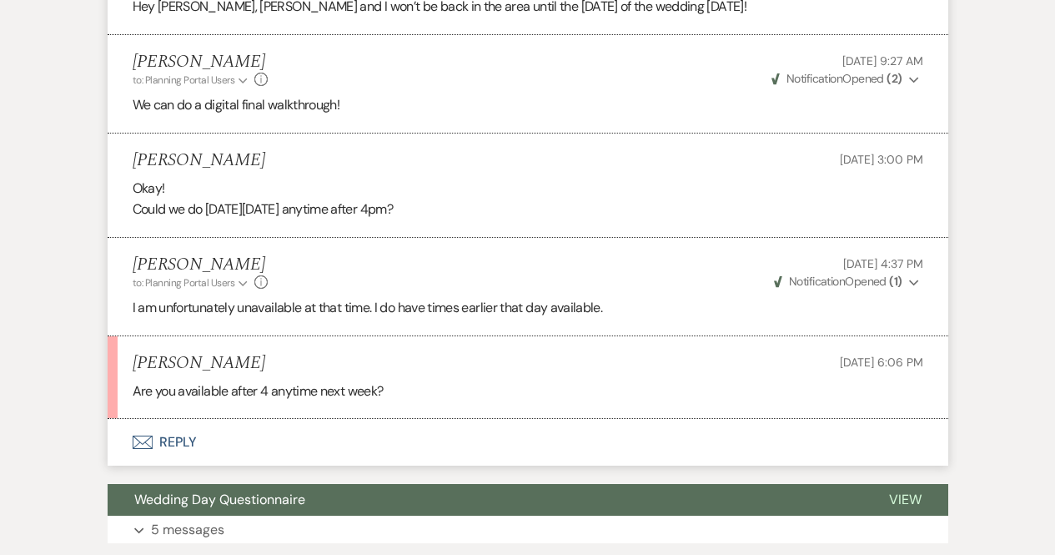
scroll to position [939, 0]
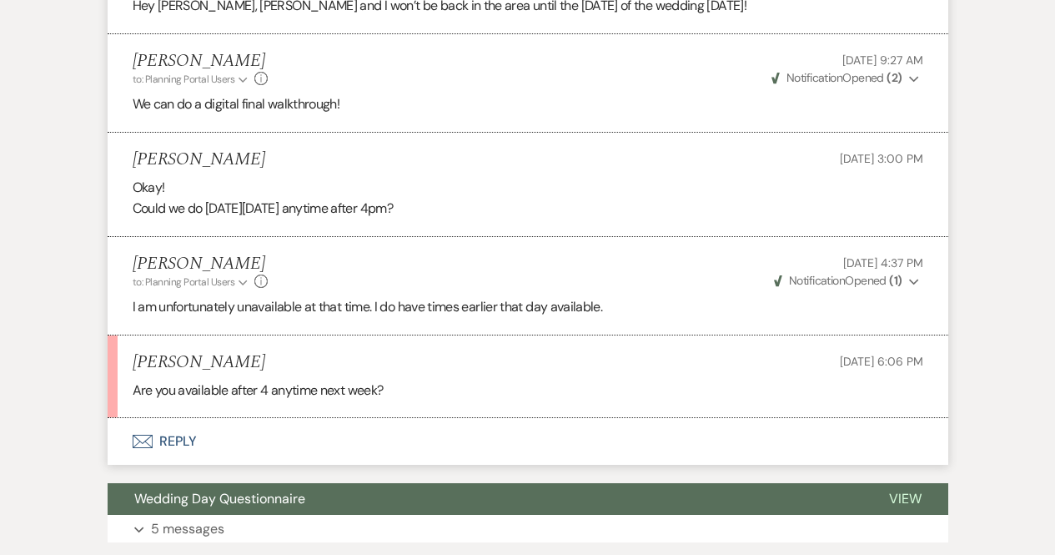
click at [303, 258] on div "[PERSON_NAME] to: Planning Portal Users Expand Info [DATE] 4:37 PM Weven Check …" at bounding box center [528, 272] width 791 height 36
click at [166, 428] on button "Envelope Reply" at bounding box center [528, 441] width 841 height 47
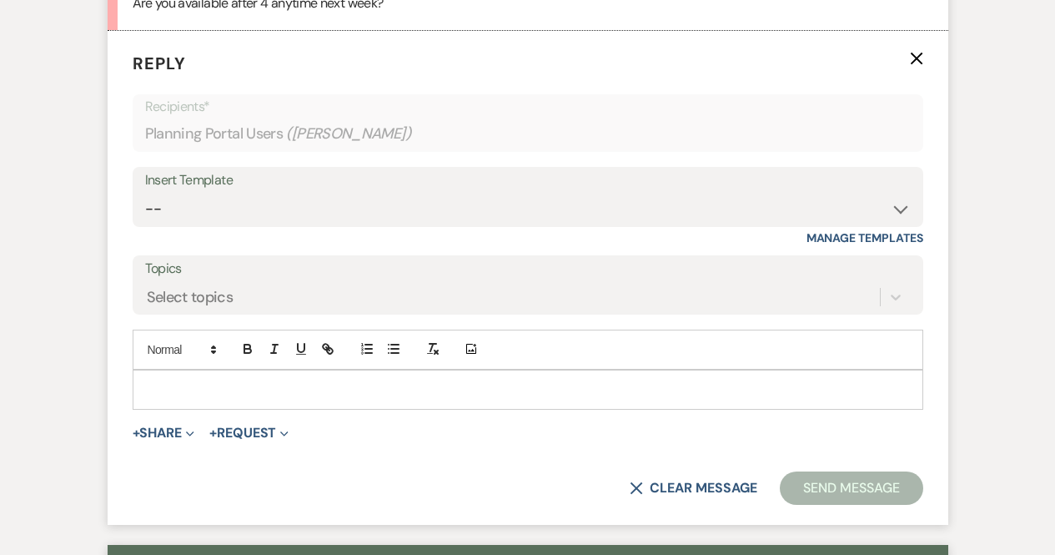
scroll to position [1327, 0]
click at [202, 375] on div at bounding box center [527, 388] width 789 height 38
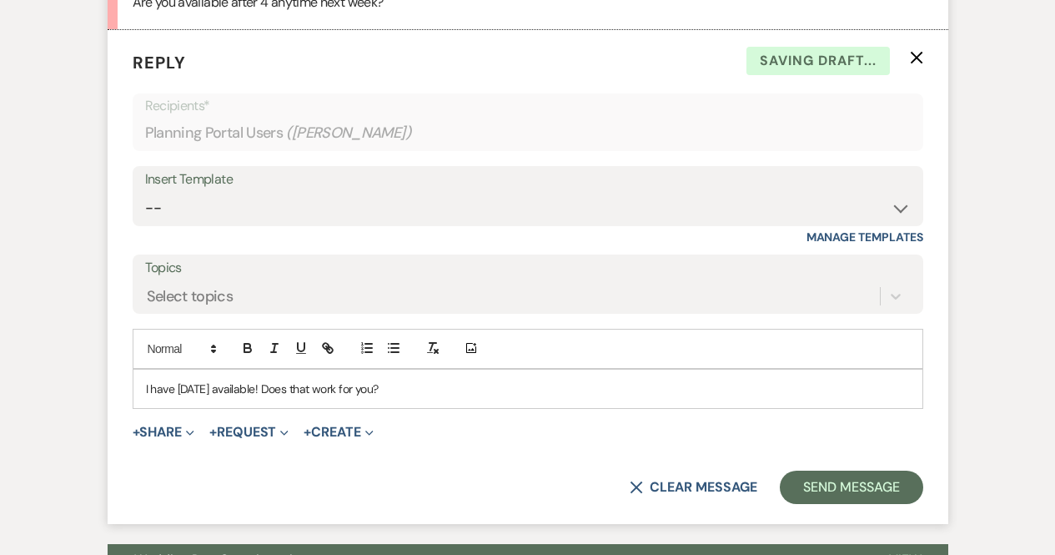
click at [189, 394] on p "I have [DATE] available! Does that work for you?" at bounding box center [528, 388] width 764 height 18
click at [835, 490] on button "Send Message" at bounding box center [851, 486] width 143 height 33
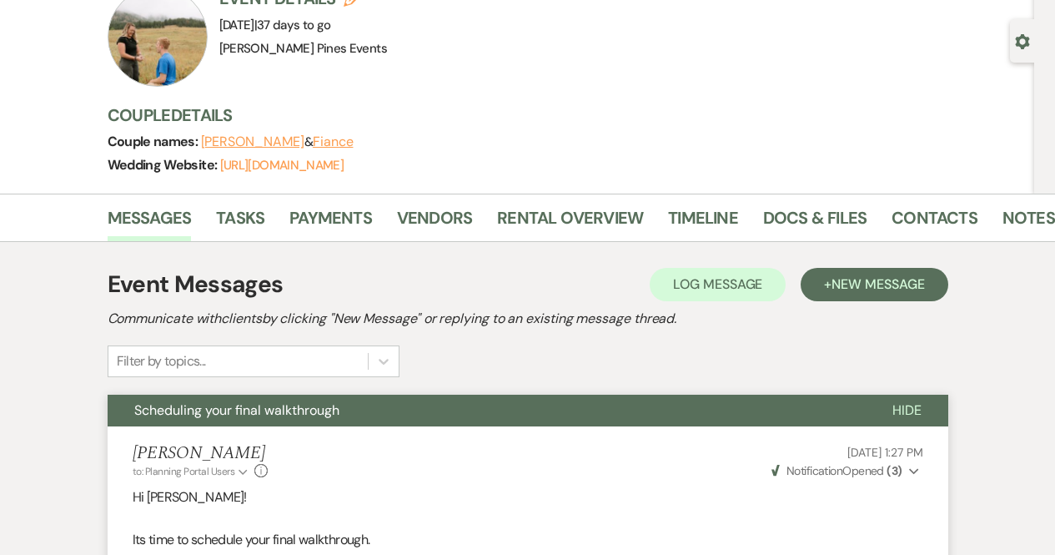
scroll to position [0, 0]
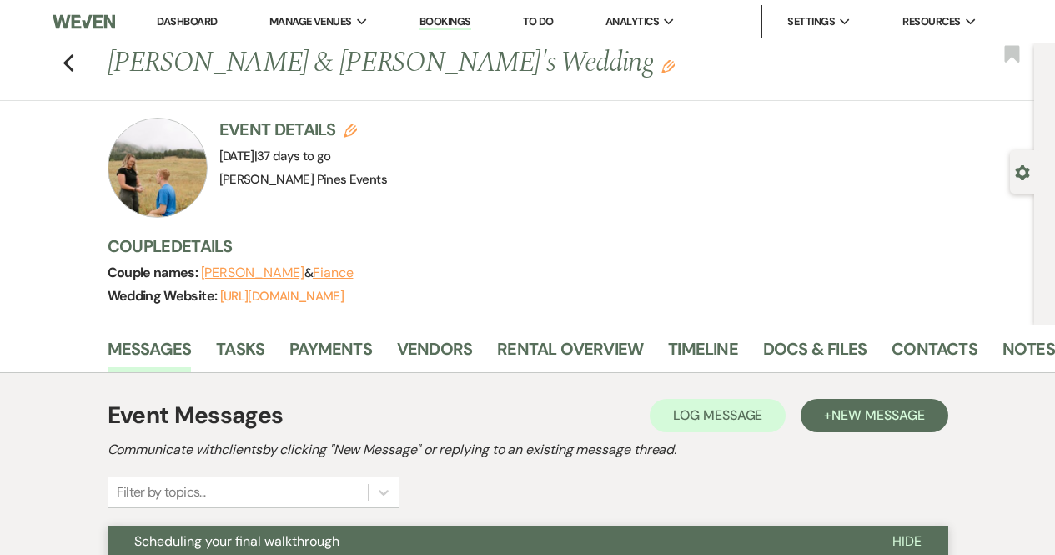
click at [81, 62] on div "Previous [PERSON_NAME] & [PERSON_NAME]'s Wedding Edit Bookmark" at bounding box center [513, 72] width 1043 height 58
click at [72, 60] on icon "Previous" at bounding box center [69, 63] width 13 height 20
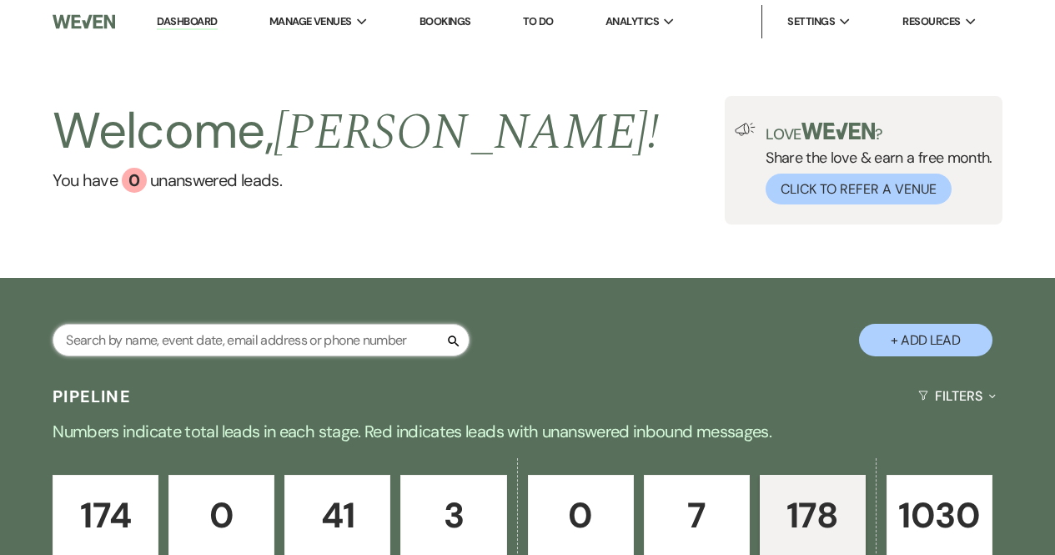
click at [316, 338] on input "text" at bounding box center [261, 340] width 417 height 33
type input "[PERSON_NAME]"
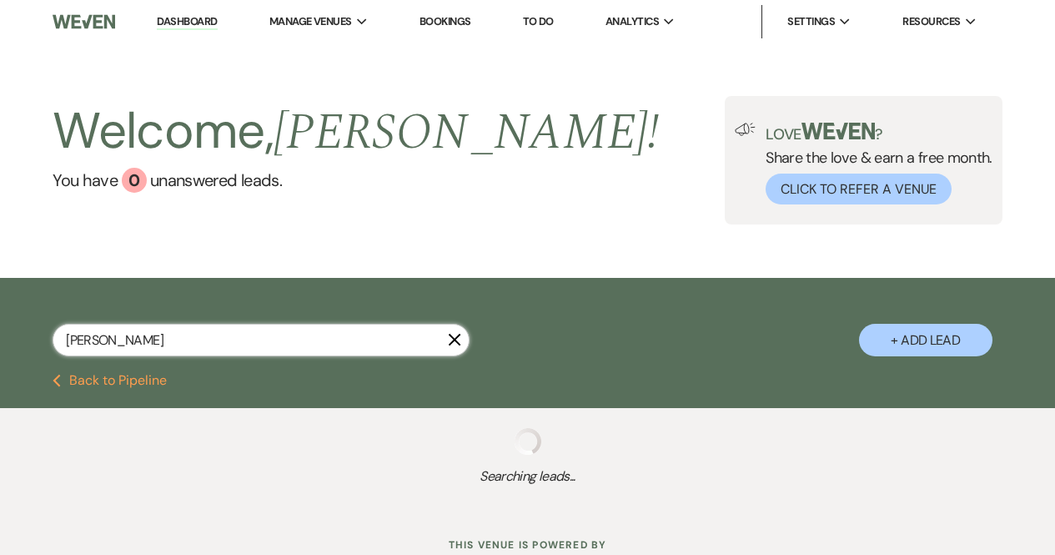
select select "8"
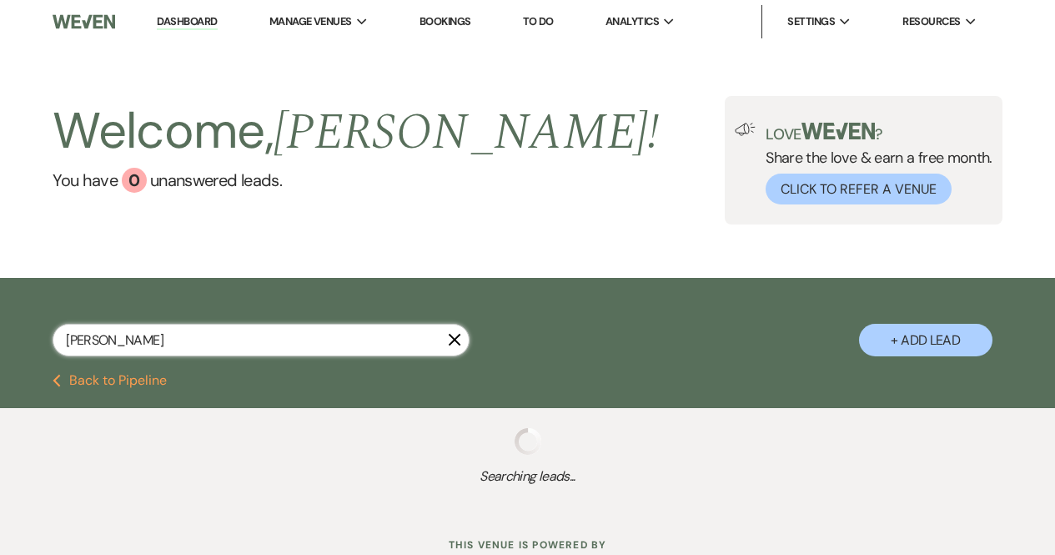
select select "5"
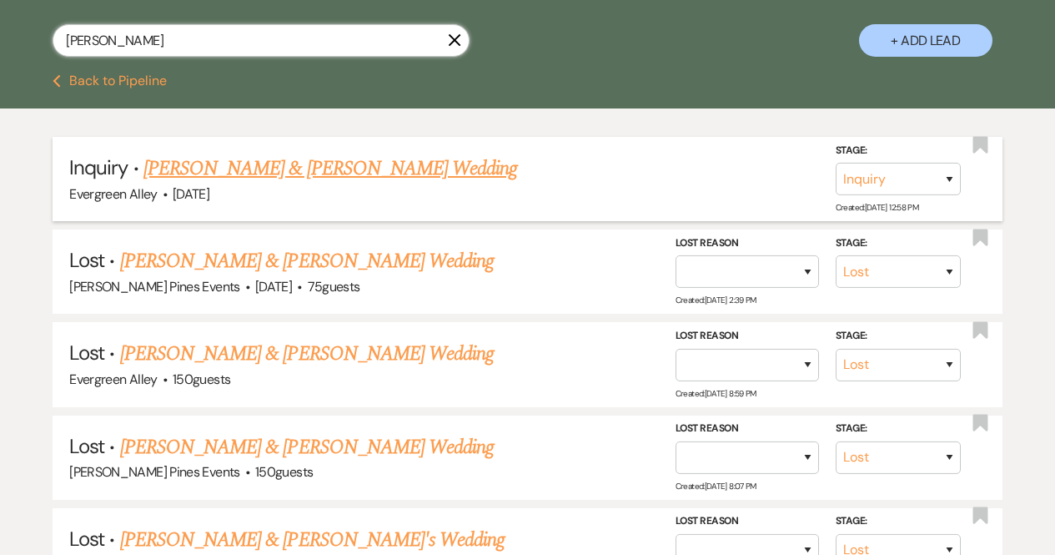
scroll to position [300, 0]
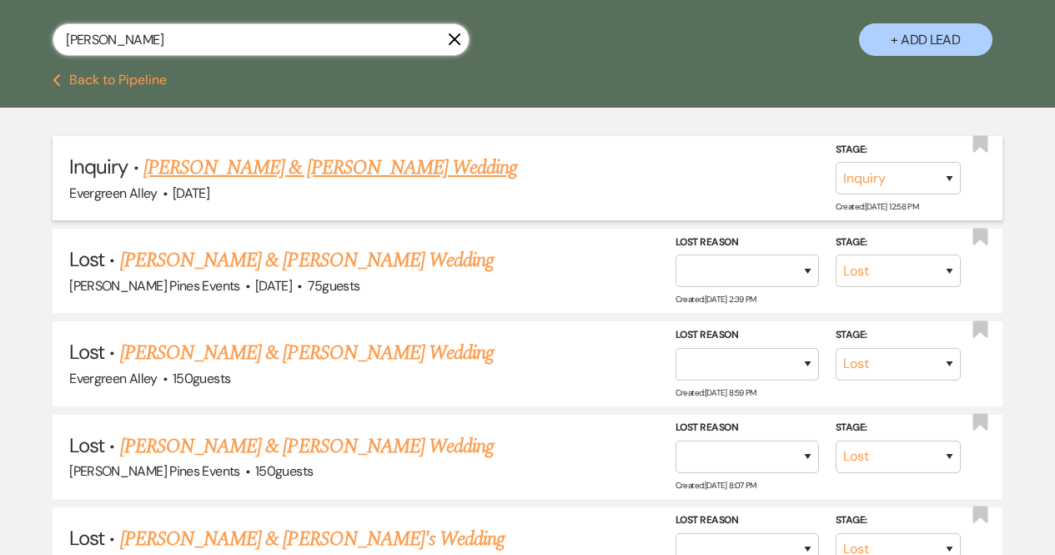
type input "[PERSON_NAME]"
click at [349, 163] on link "[PERSON_NAME] & [PERSON_NAME] Wedding" at bounding box center [330, 168] width 374 height 30
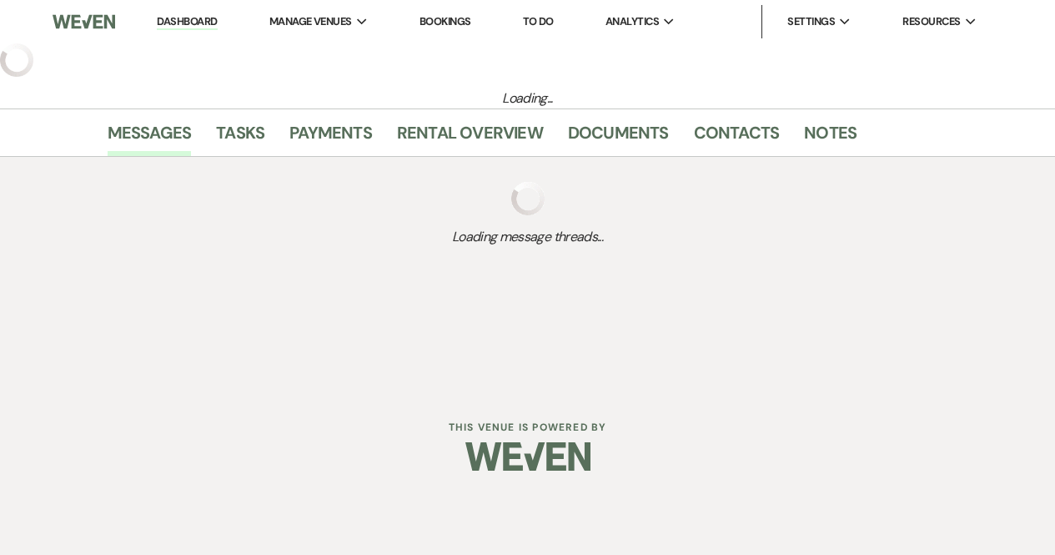
select select "5"
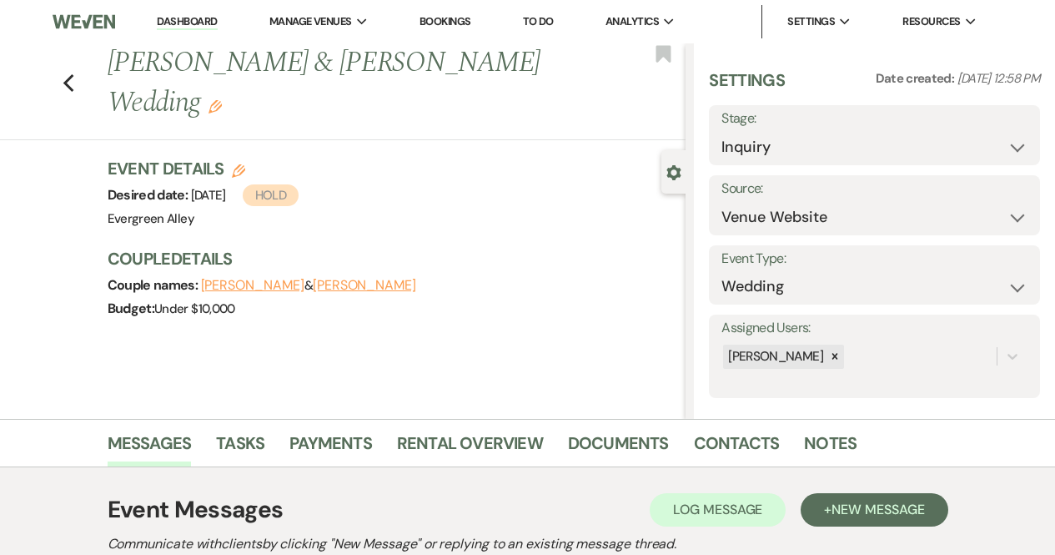
click at [136, 28] on ul "Dashboard Manage Venues Expand [PERSON_NAME] Pines Events Evergreen Alley Booki…" at bounding box center [567, 21] width 871 height 33
click at [75, 73] on icon "Previous" at bounding box center [69, 83] width 13 height 20
select select "8"
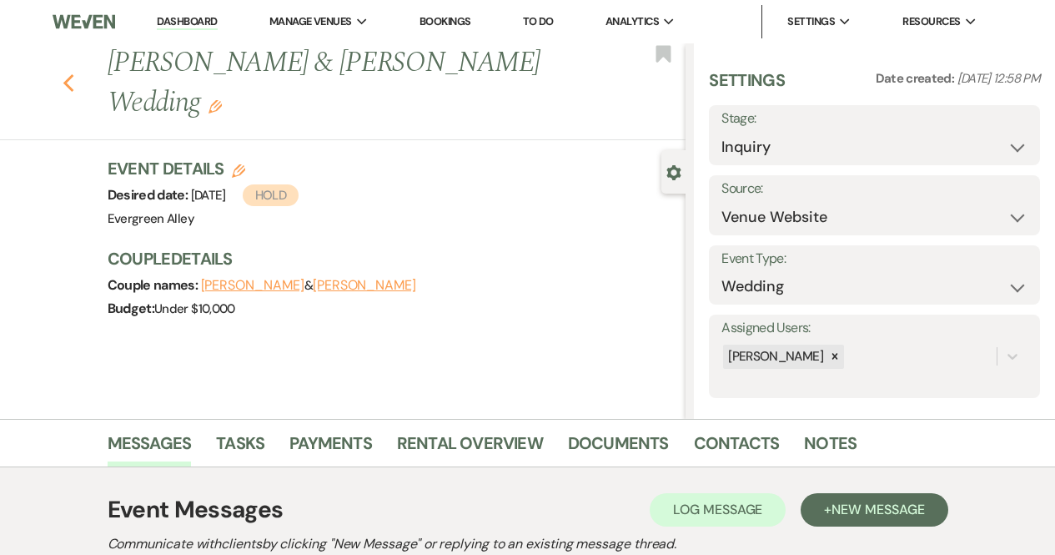
select select "8"
select select "5"
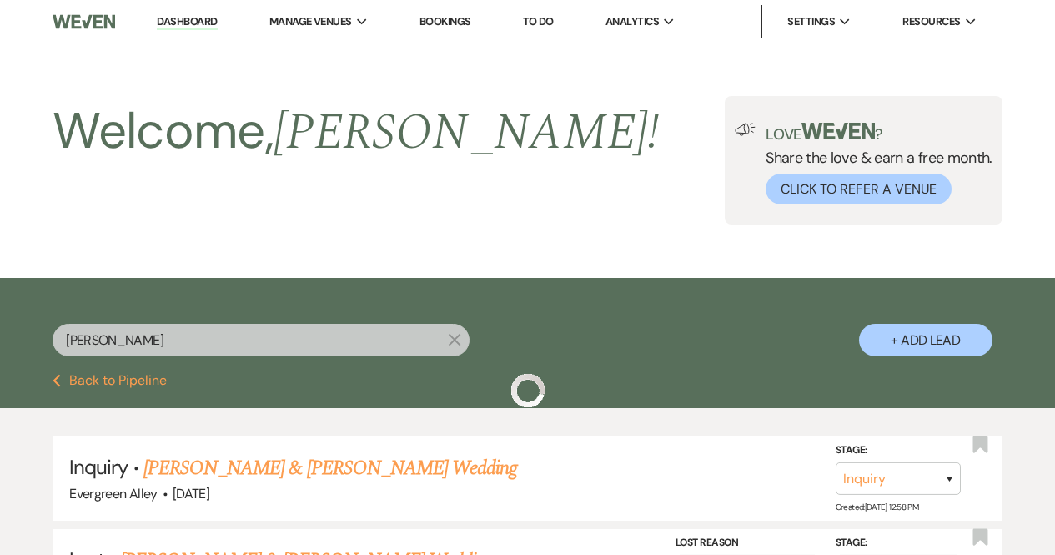
scroll to position [300, 0]
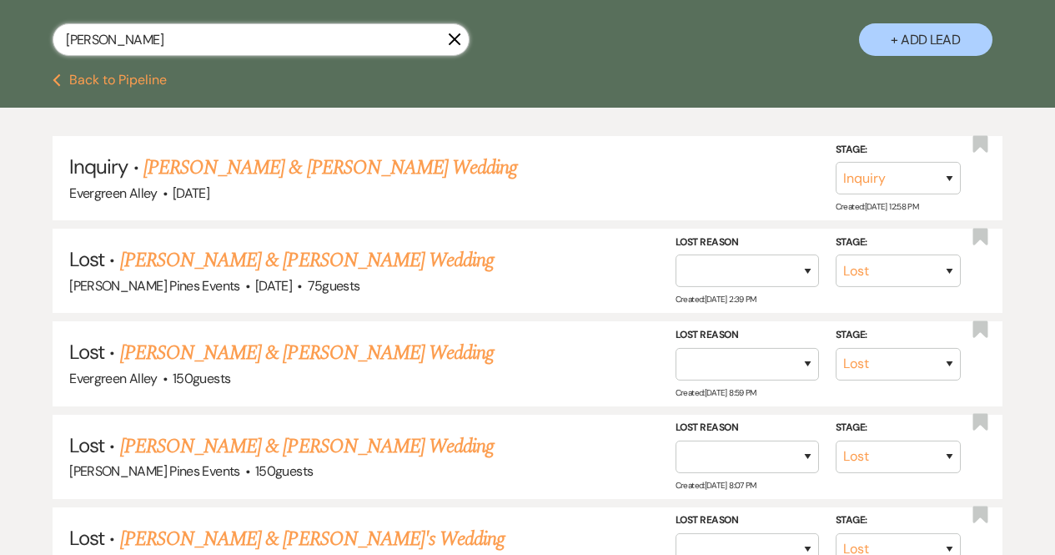
click at [468, 34] on input "[PERSON_NAME]" at bounding box center [261, 39] width 417 height 33
click at [450, 35] on use "button" at bounding box center [455, 39] width 13 height 13
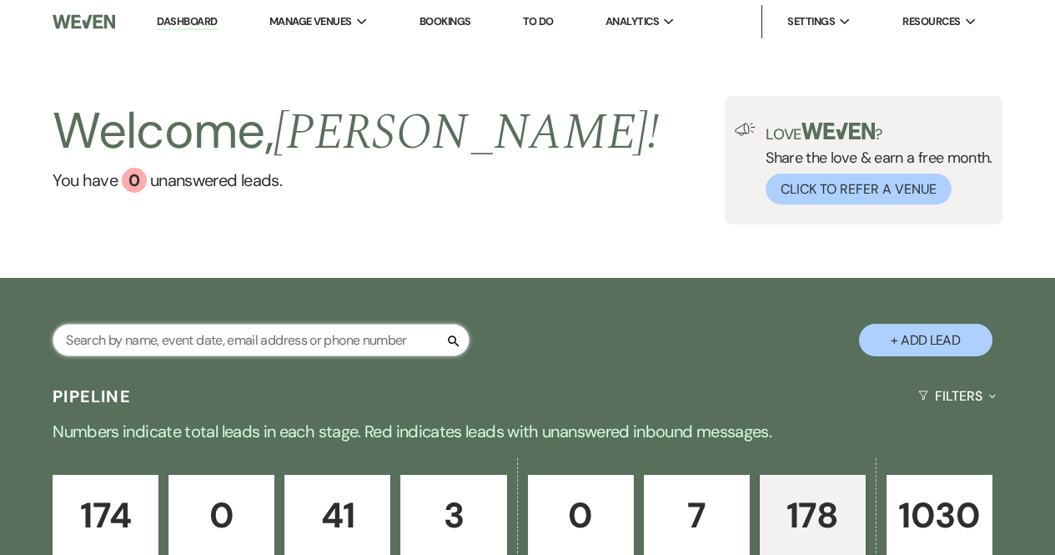
click at [294, 326] on input "text" at bounding box center [261, 340] width 417 height 33
type input "[PERSON_NAME]"
select select "8"
select select "4"
select select "8"
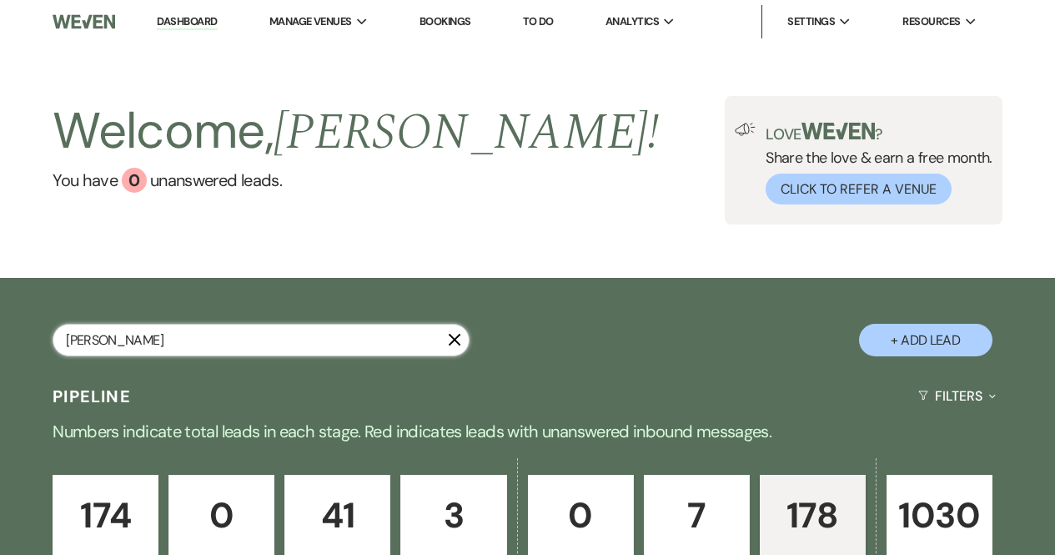
select select "5"
select select "8"
select select "5"
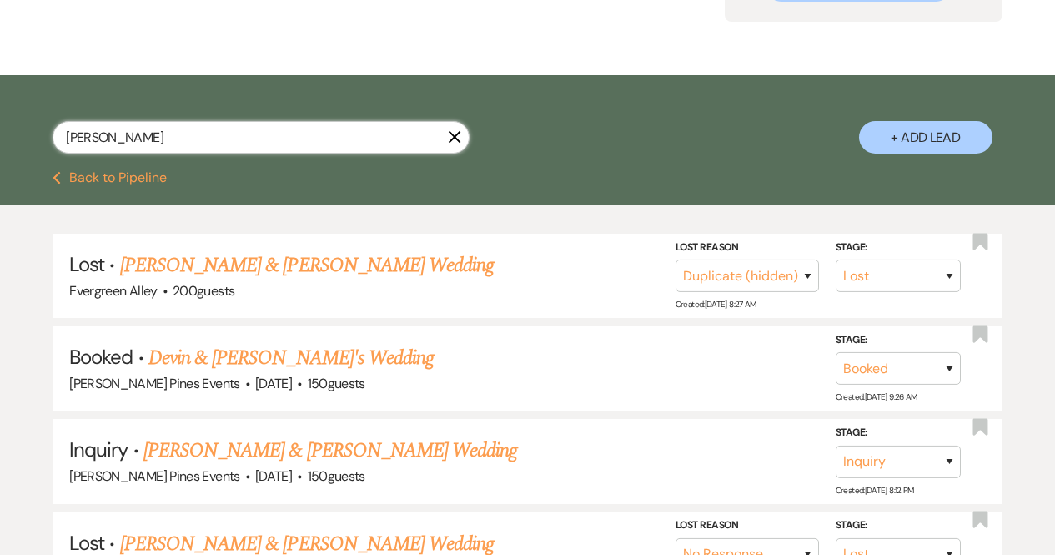
scroll to position [204, 0]
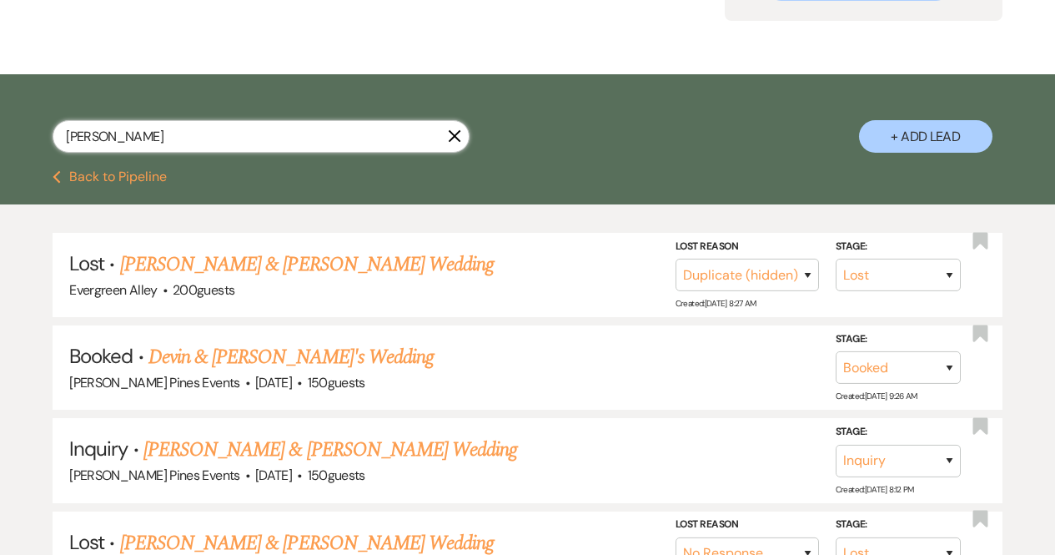
type input "[PERSON_NAME]"
click at [250, 350] on link "Devin & [PERSON_NAME]'s Wedding" at bounding box center [290, 357] width 285 height 30
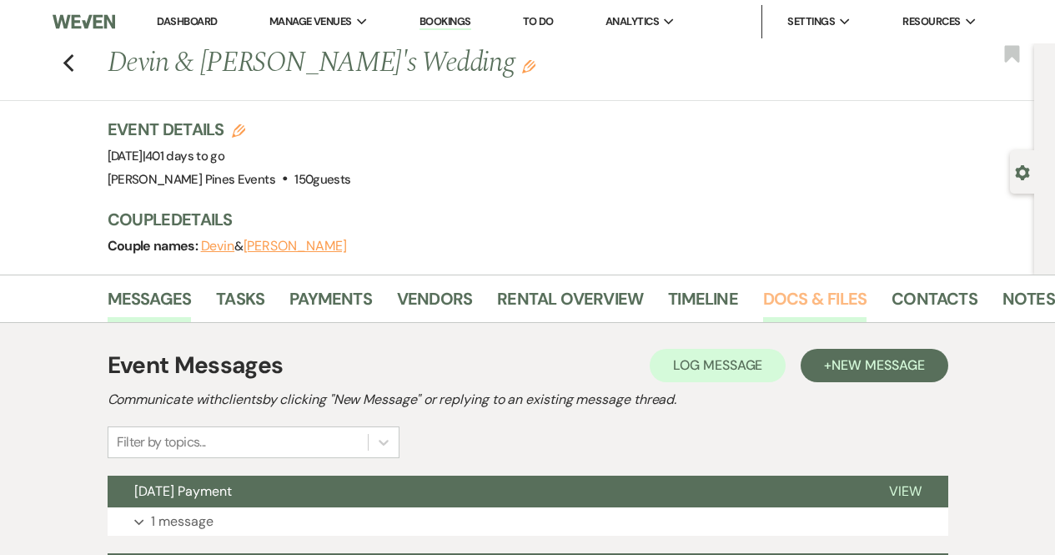
click at [837, 299] on link "Docs & Files" at bounding box center [814, 303] width 103 height 37
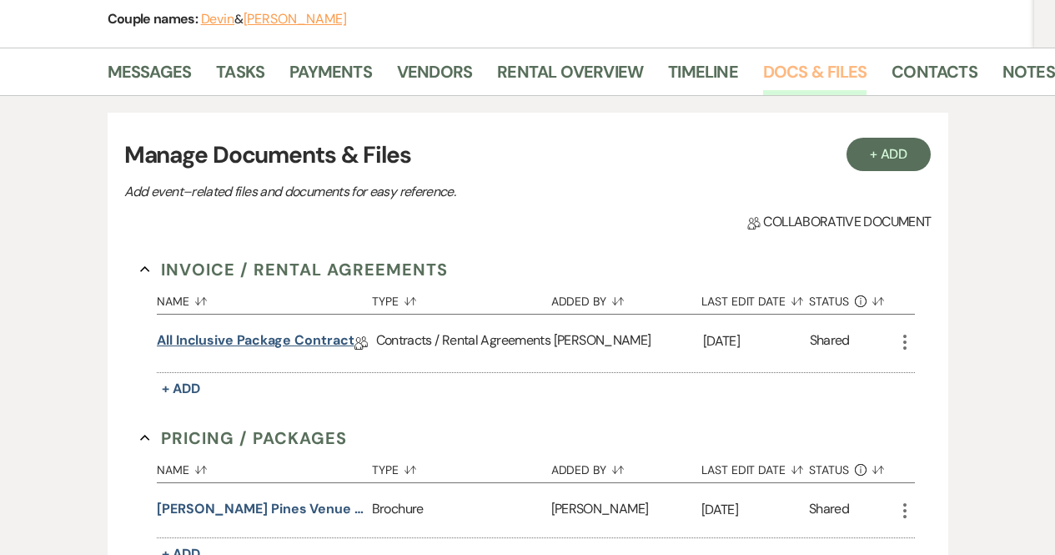
scroll to position [229, 0]
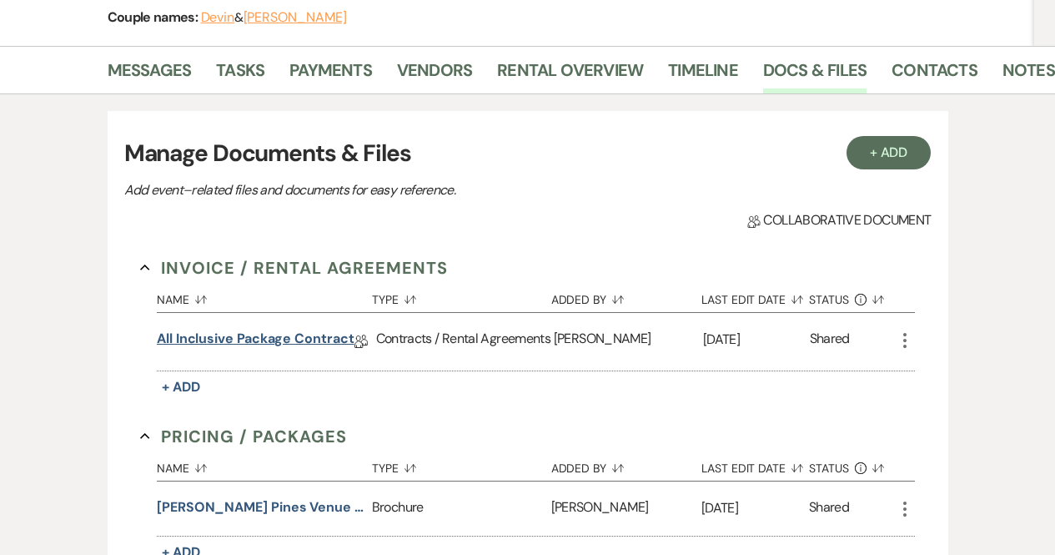
click at [300, 330] on link "All Inclusive Package Contract" at bounding box center [256, 342] width 198 height 26
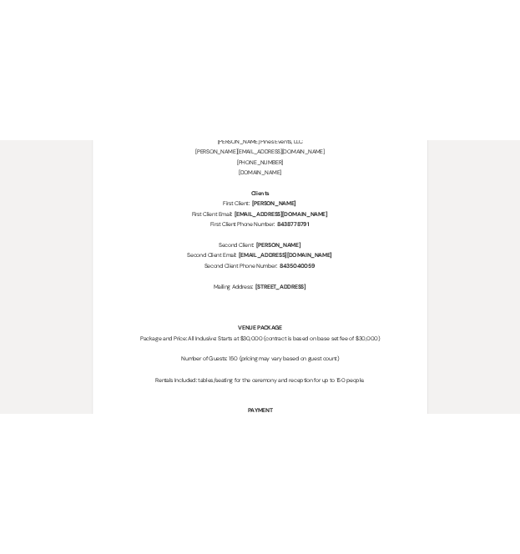
scroll to position [453, 0]
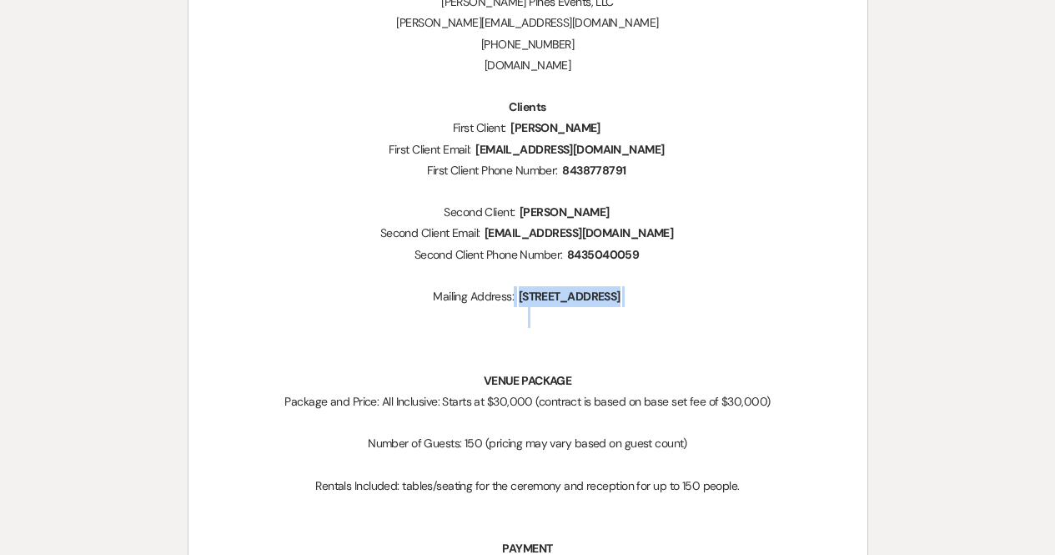
drag, startPoint x: 470, startPoint y: 295, endPoint x: 660, endPoint y: 315, distance: 190.4
click at [688, 297] on p "Mailing Address: ﻿ [STREET_ADDRESS] ﻿" at bounding box center [528, 296] width 599 height 21
drag, startPoint x: 647, startPoint y: 302, endPoint x: 474, endPoint y: 295, distance: 173.6
click at [517, 295] on span "[STREET_ADDRESS]" at bounding box center [569, 296] width 105 height 19
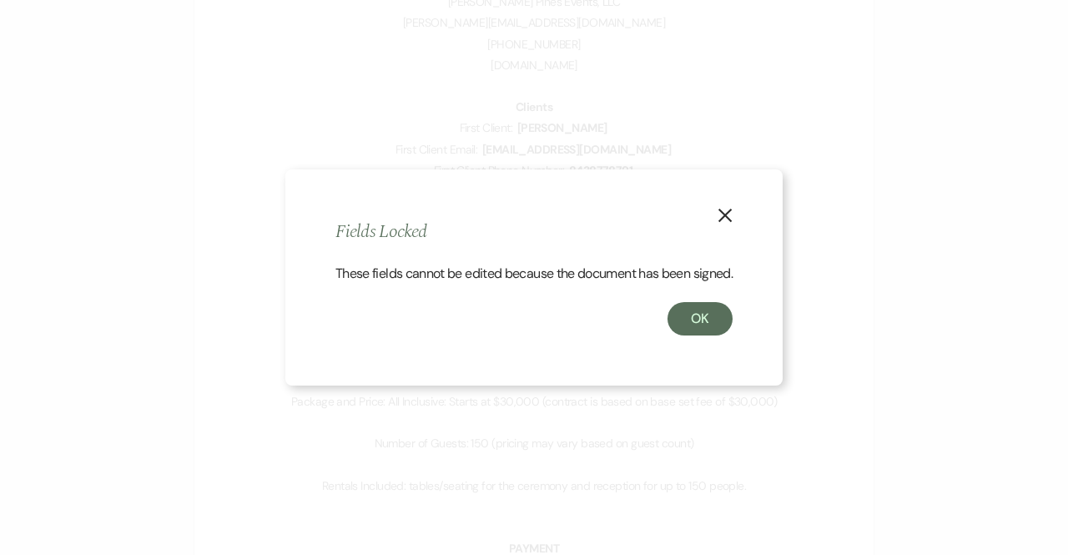
click at [725, 211] on icon "X" at bounding box center [724, 215] width 15 height 15
